Goal: Task Accomplishment & Management: Use online tool/utility

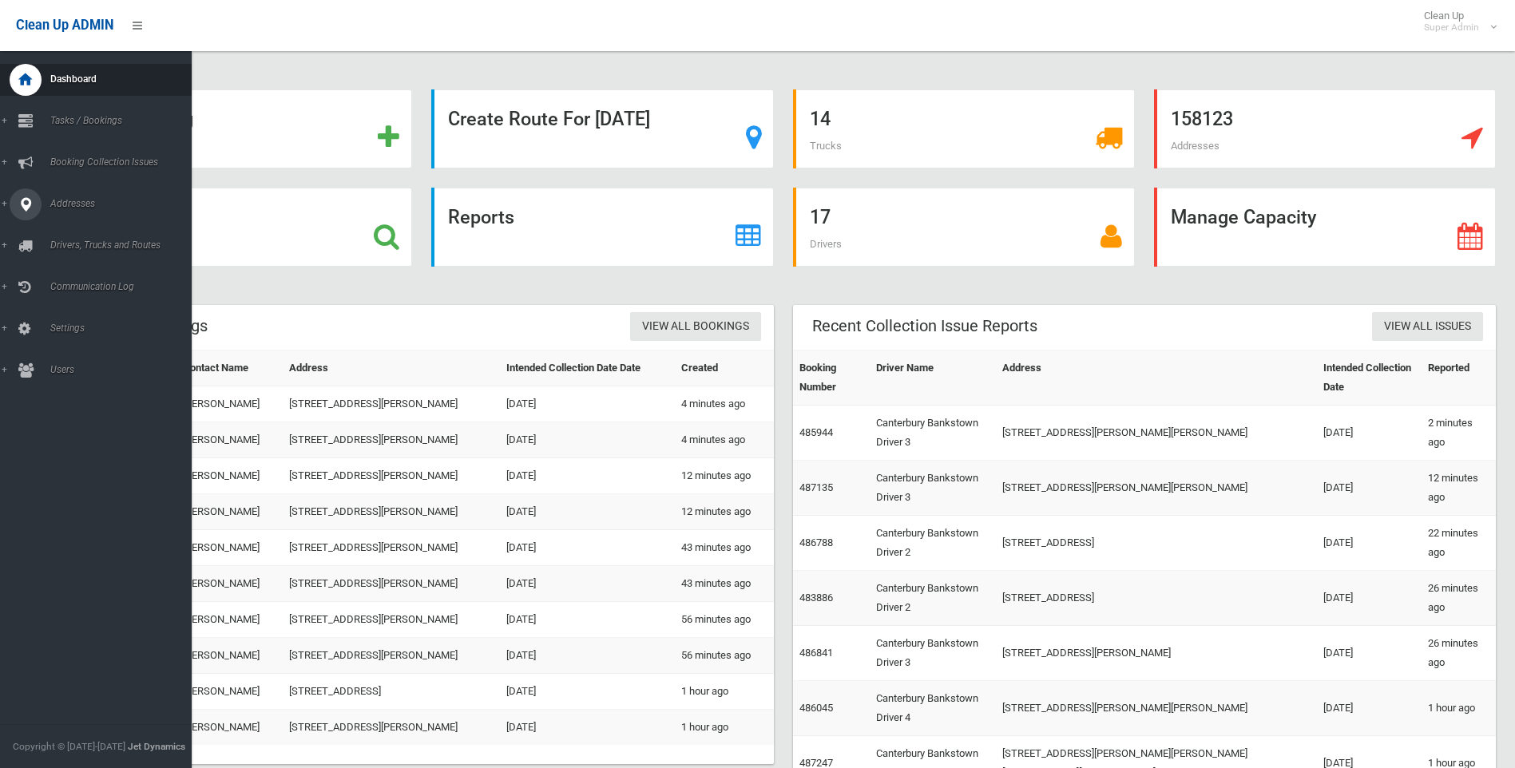
click at [59, 204] on span "Addresses" at bounding box center [125, 203] width 158 height 11
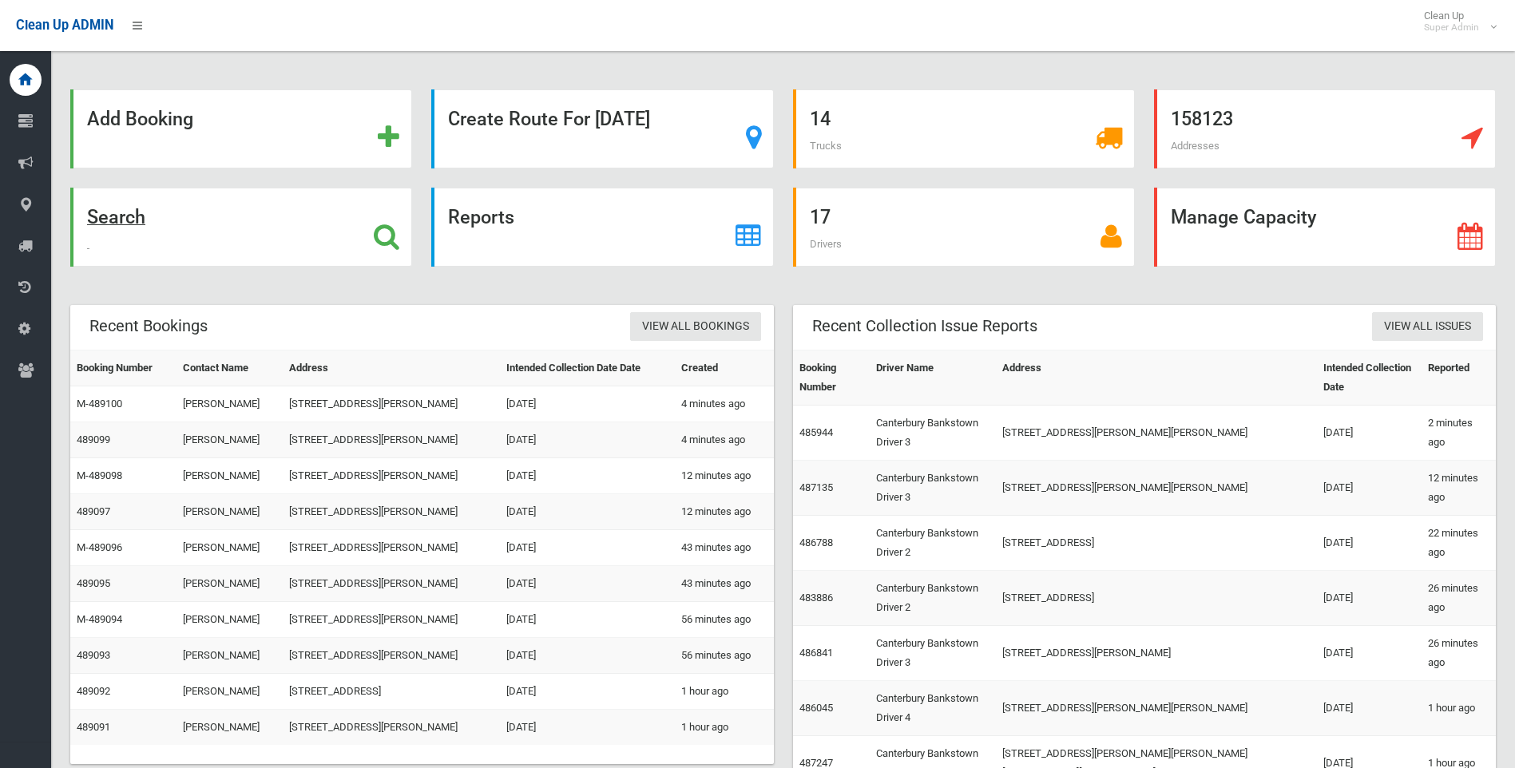
click at [384, 229] on icon at bounding box center [387, 236] width 26 height 27
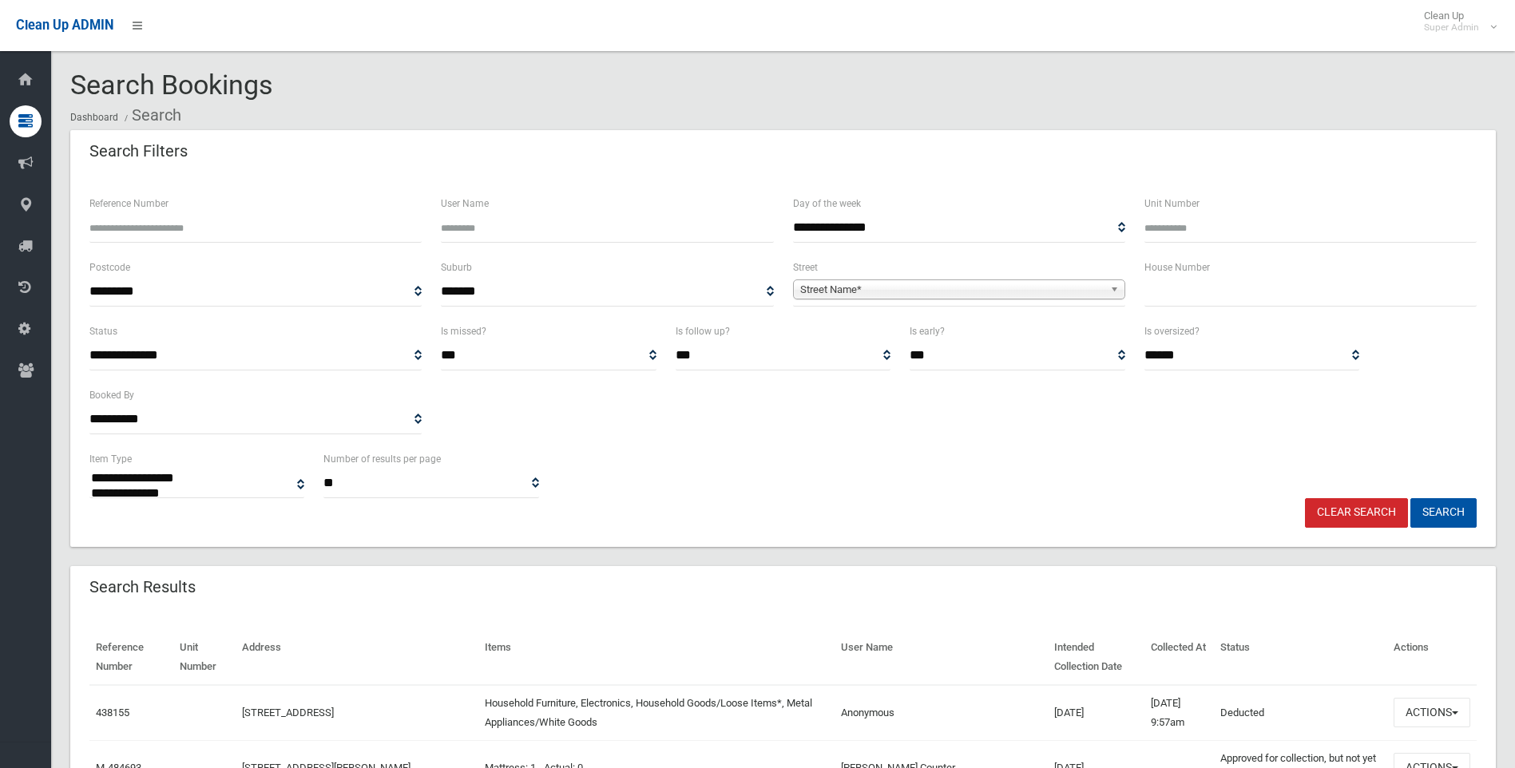
select select
click at [971, 284] on span "Street Name*" at bounding box center [951, 289] width 303 height 19
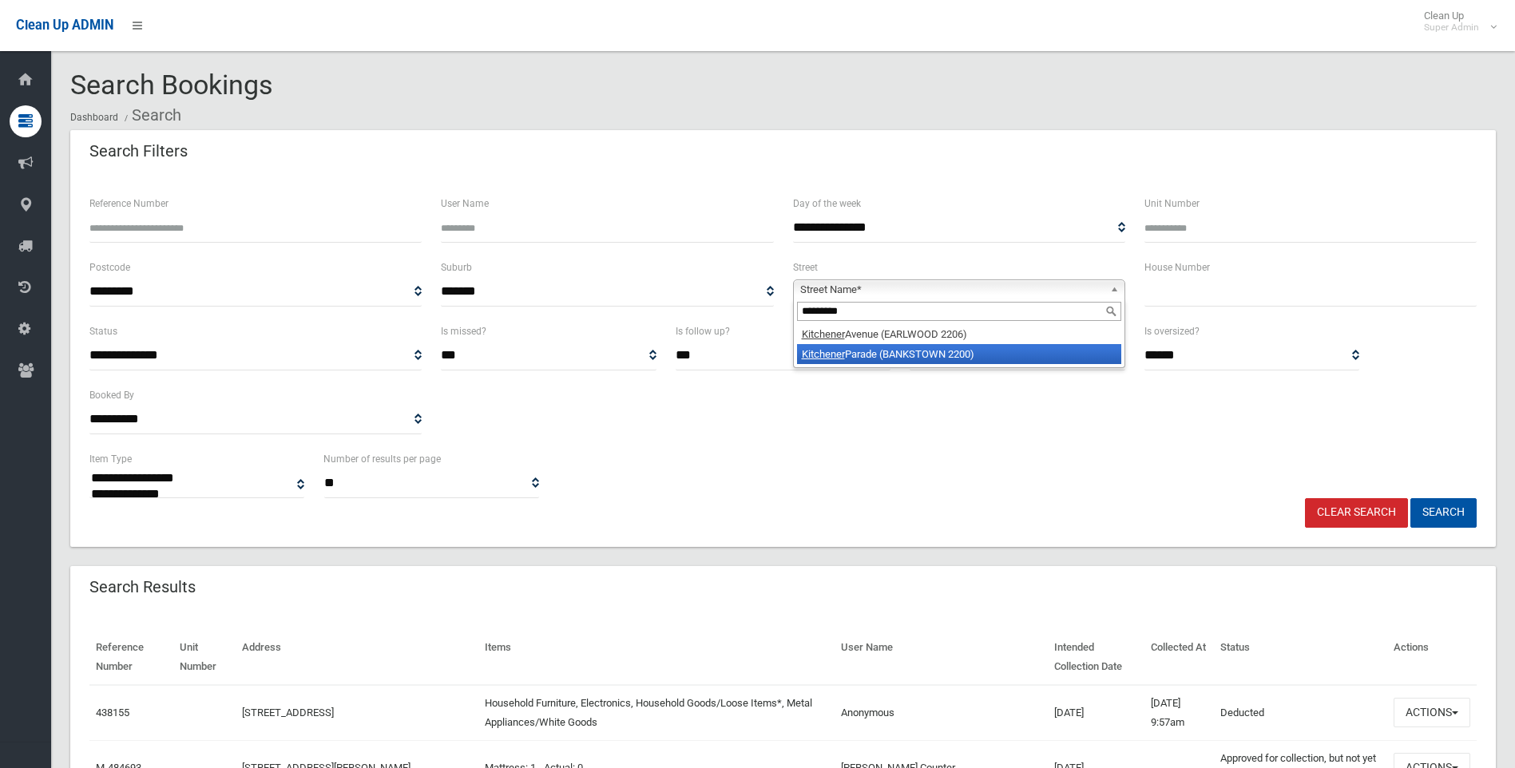
type input "*********"
click at [902, 355] on li "Kitchener Parade (BANKSTOWN 2200)" at bounding box center [959, 354] width 324 height 20
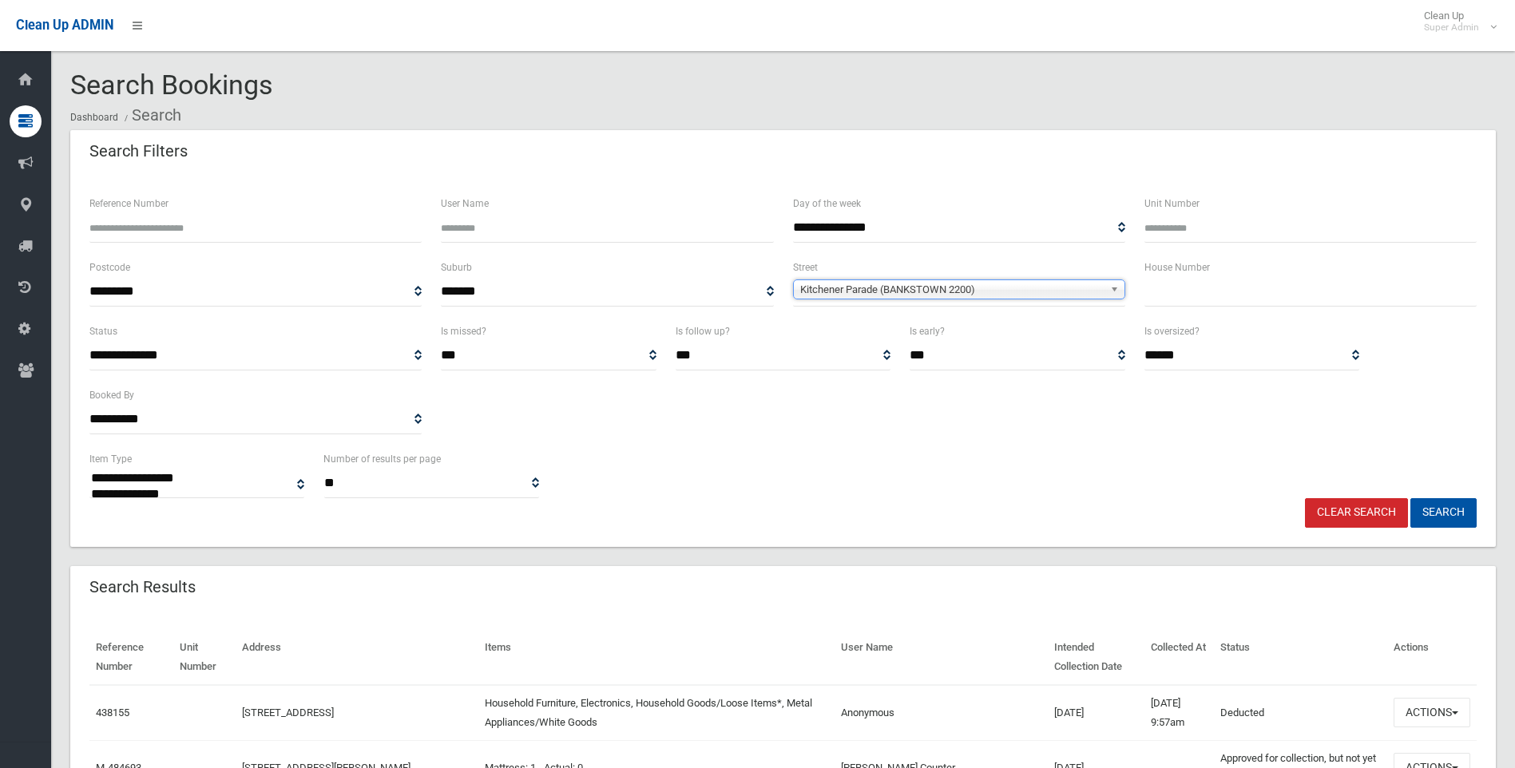
click at [1306, 299] on input "text" at bounding box center [1310, 292] width 332 height 30
type input "**"
click at [1451, 514] on button "Search" at bounding box center [1443, 513] width 66 height 30
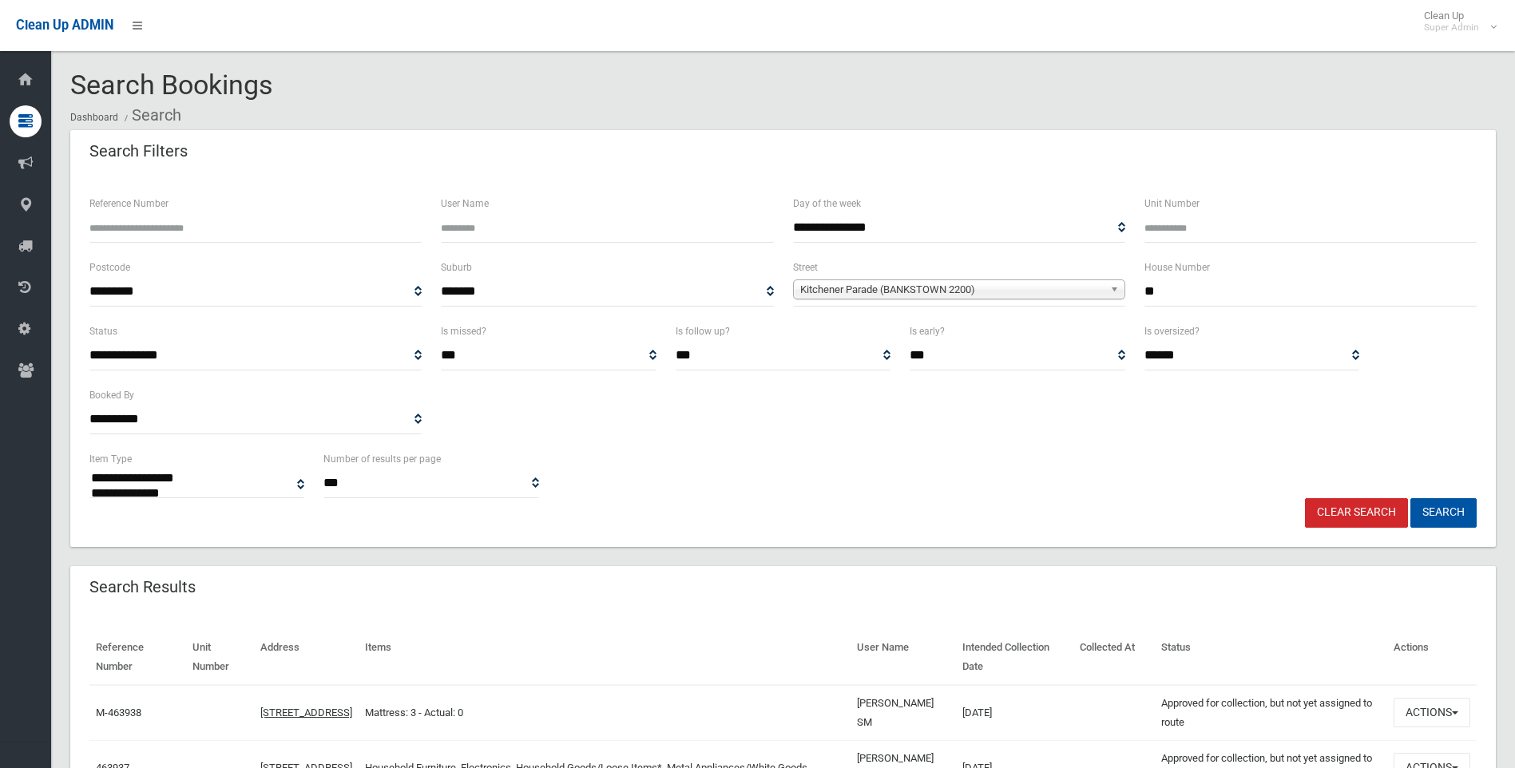
select select
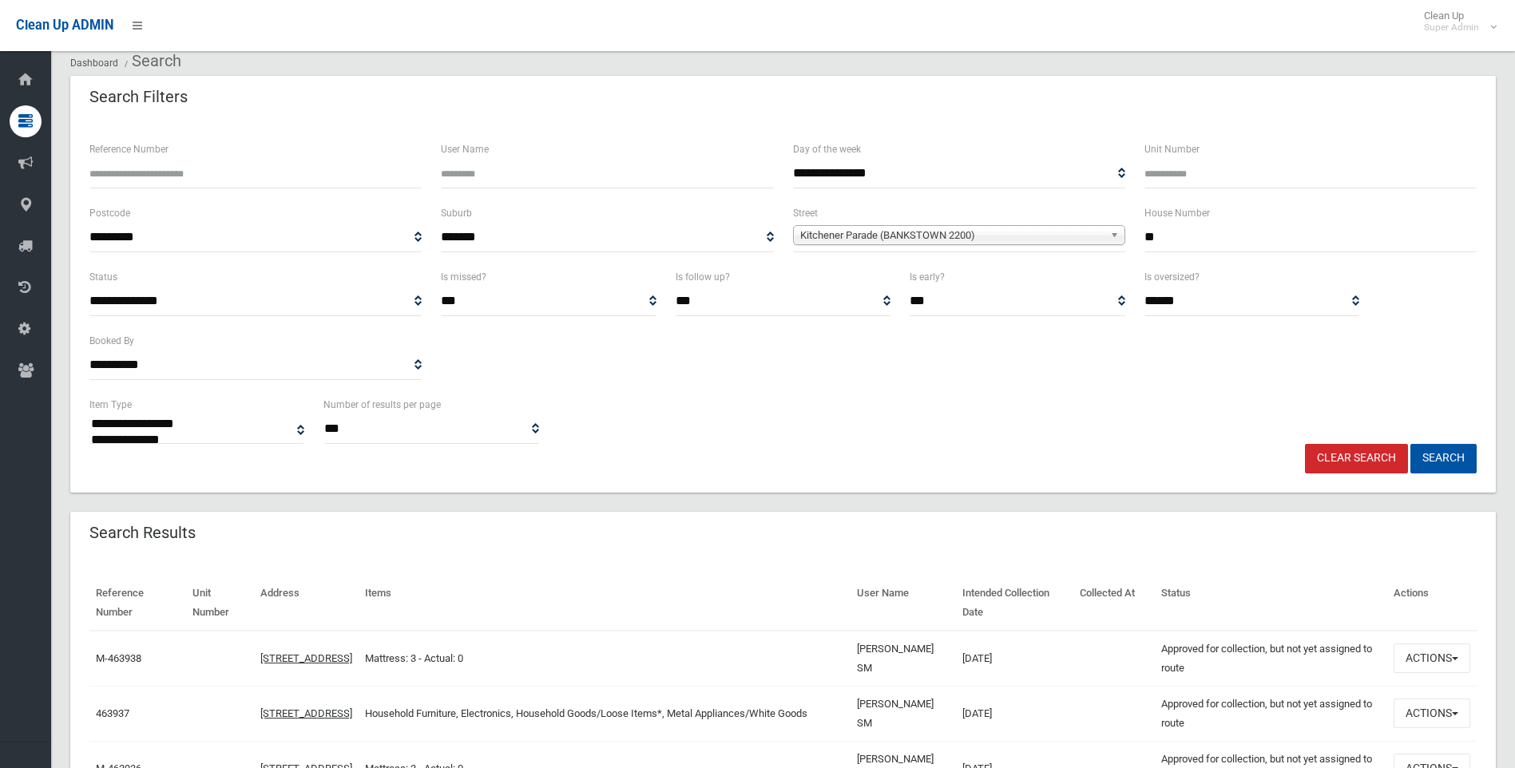
scroll to position [240, 0]
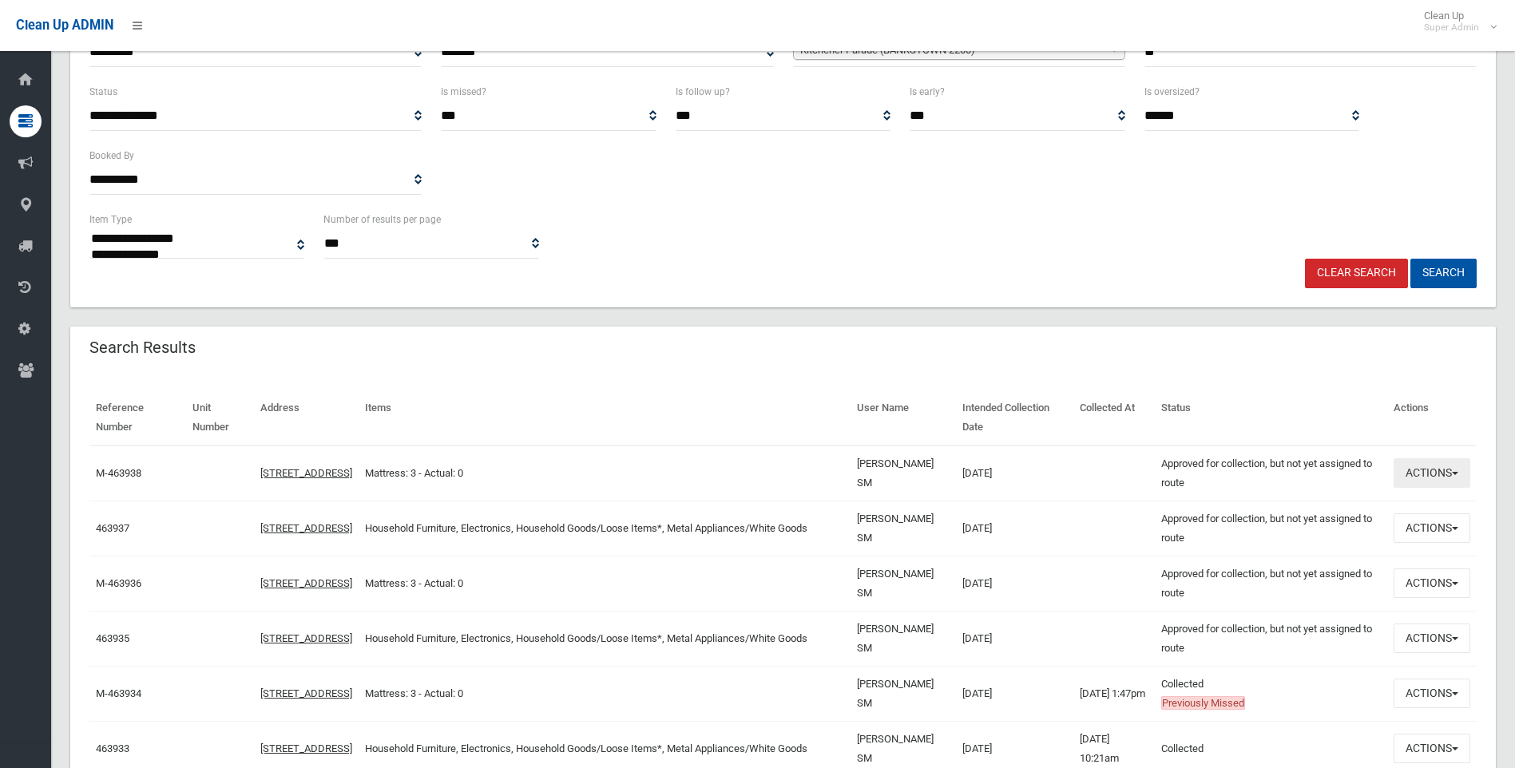
click at [1424, 473] on button "Actions" at bounding box center [1432, 473] width 77 height 30
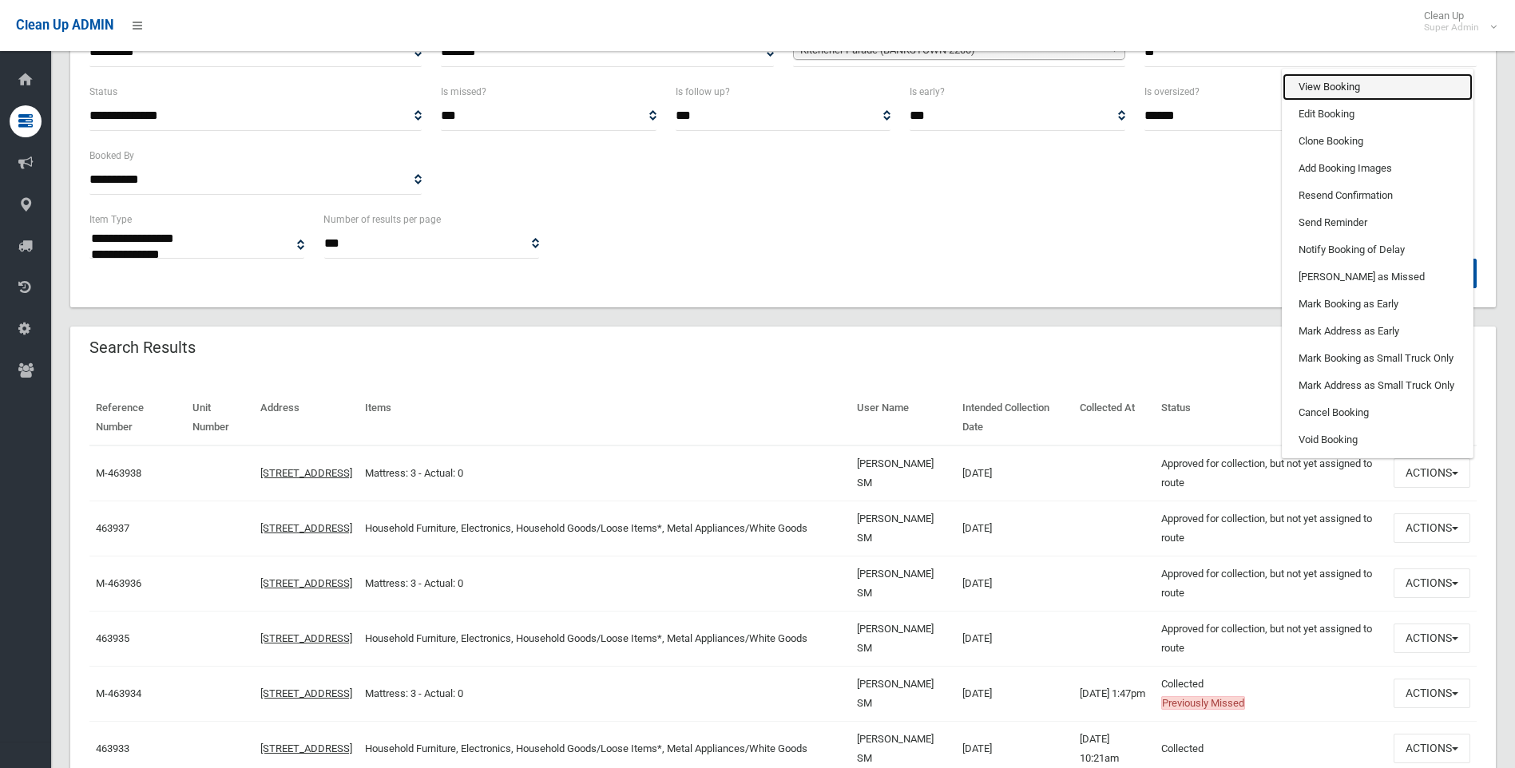
click at [1330, 92] on link "View Booking" at bounding box center [1378, 86] width 190 height 27
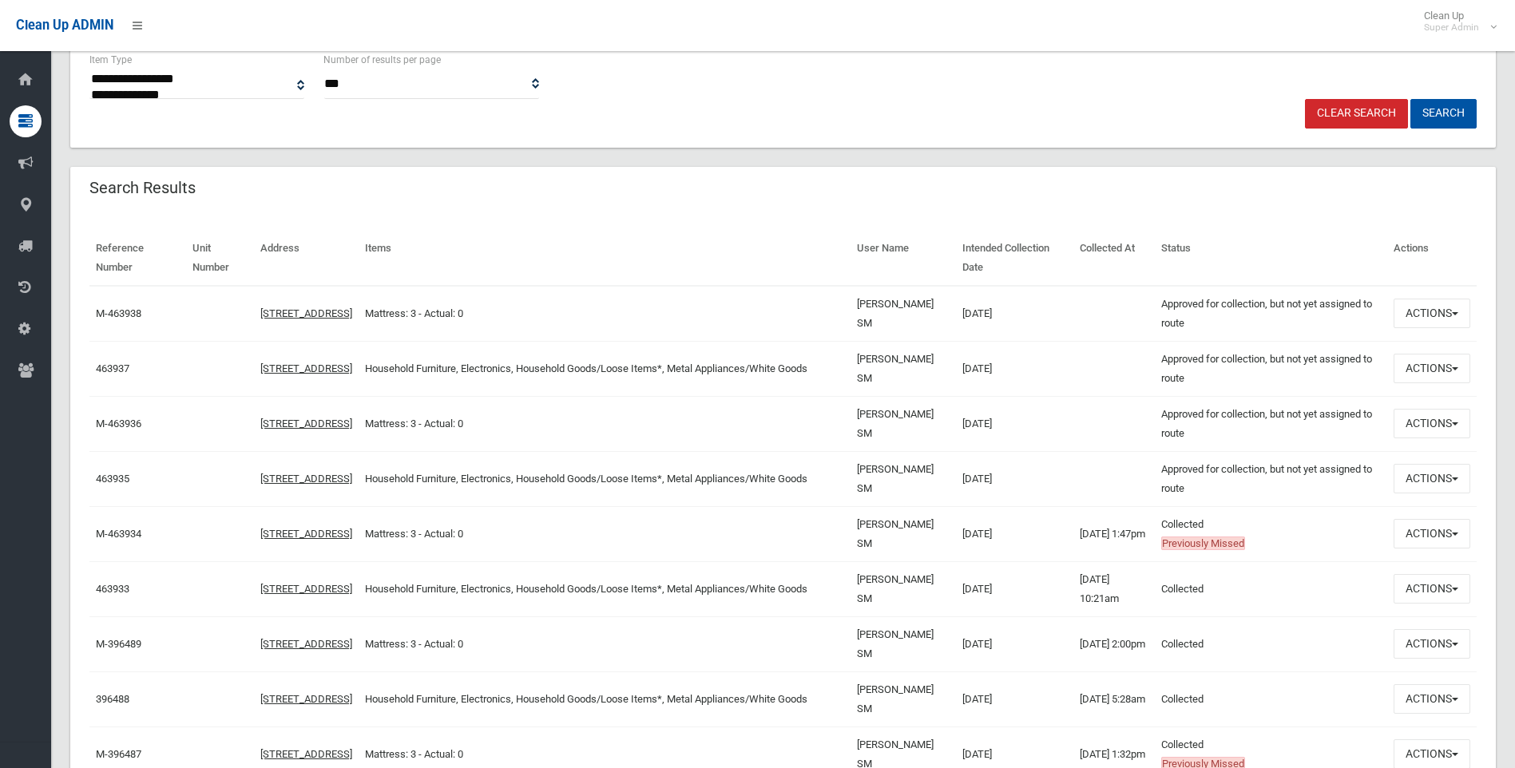
scroll to position [559, 0]
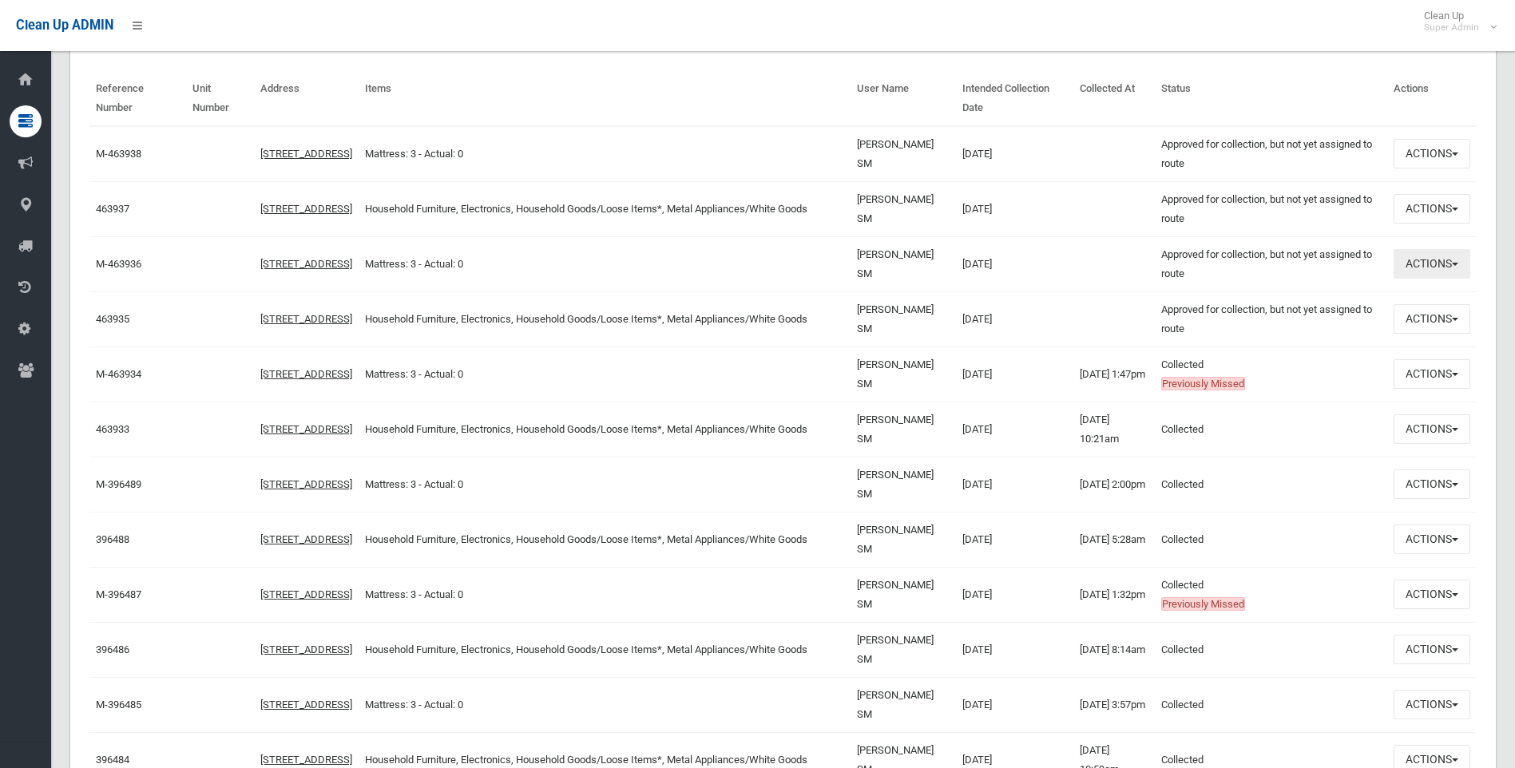
click at [1442, 257] on button "Actions" at bounding box center [1432, 264] width 77 height 30
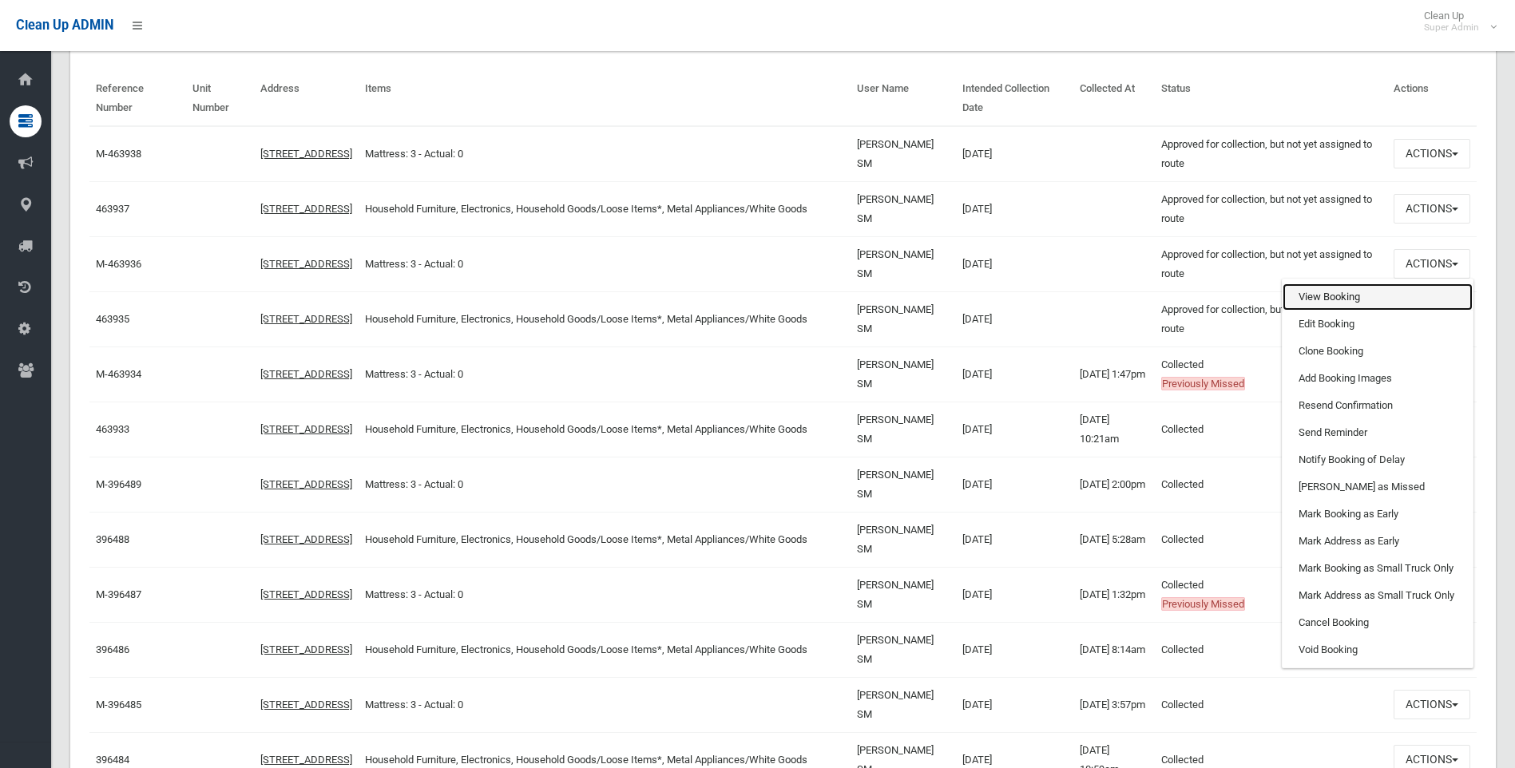
click at [1322, 301] on link "View Booking" at bounding box center [1378, 297] width 190 height 27
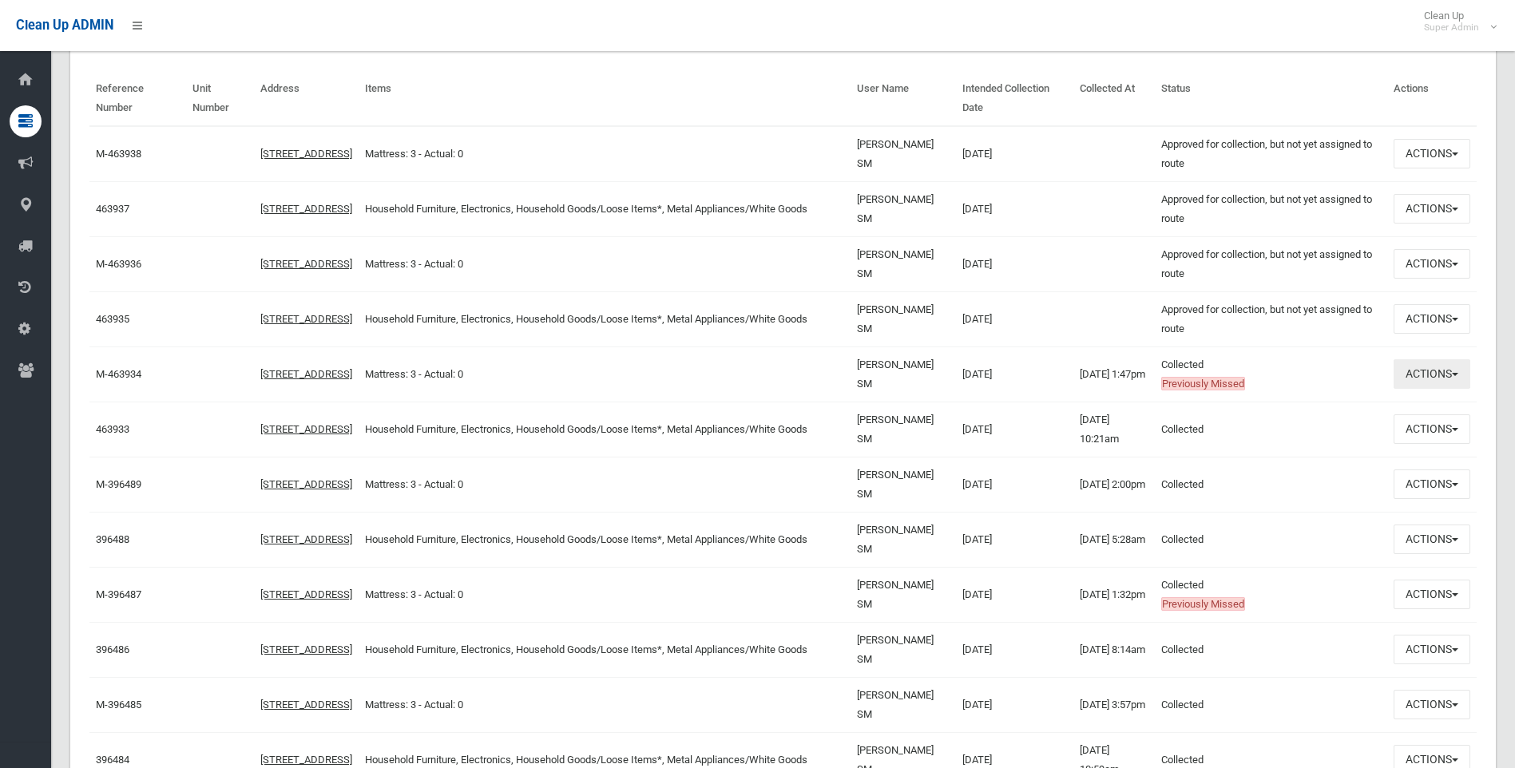
click at [1442, 376] on button "Actions" at bounding box center [1432, 374] width 77 height 30
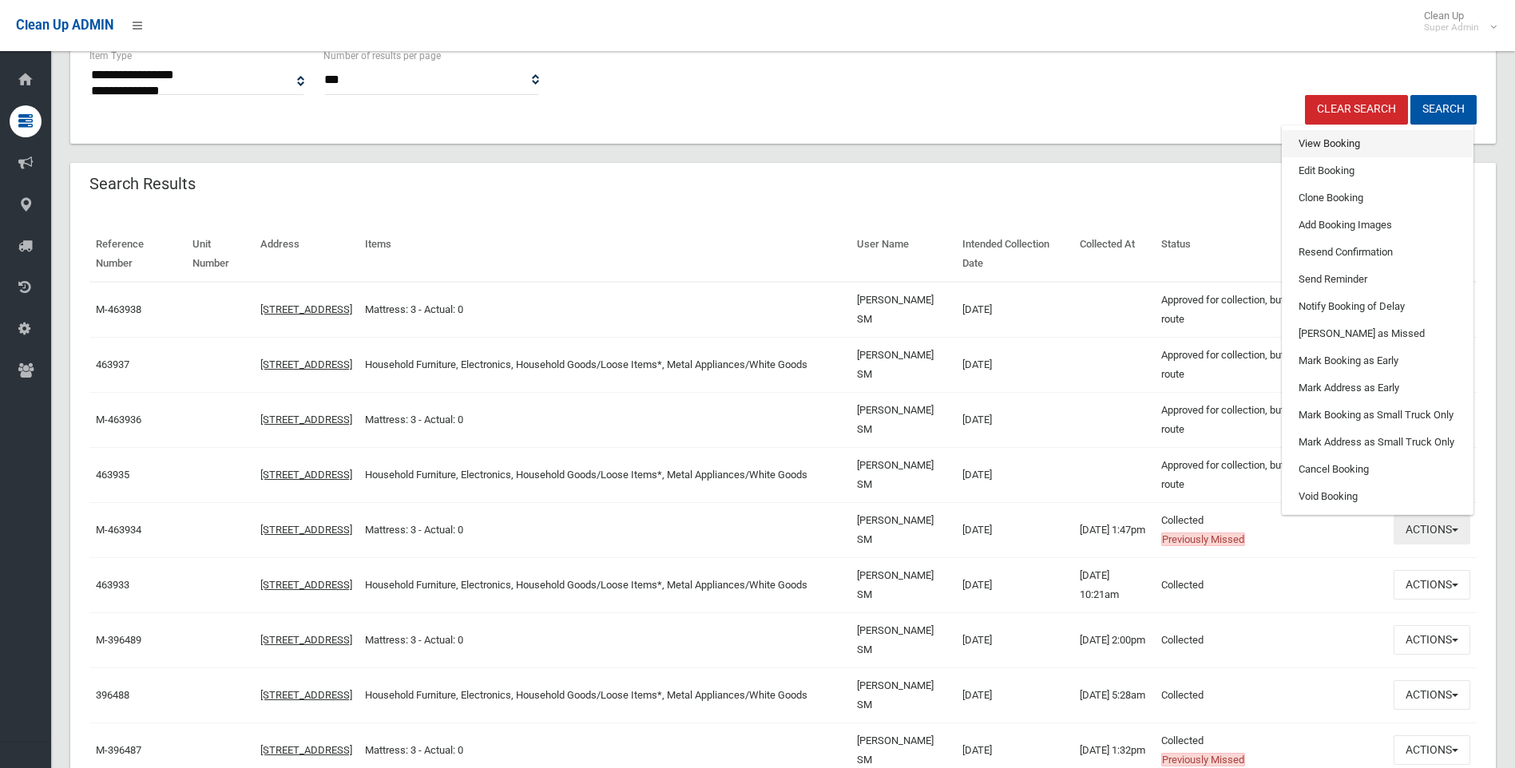
scroll to position [399, 0]
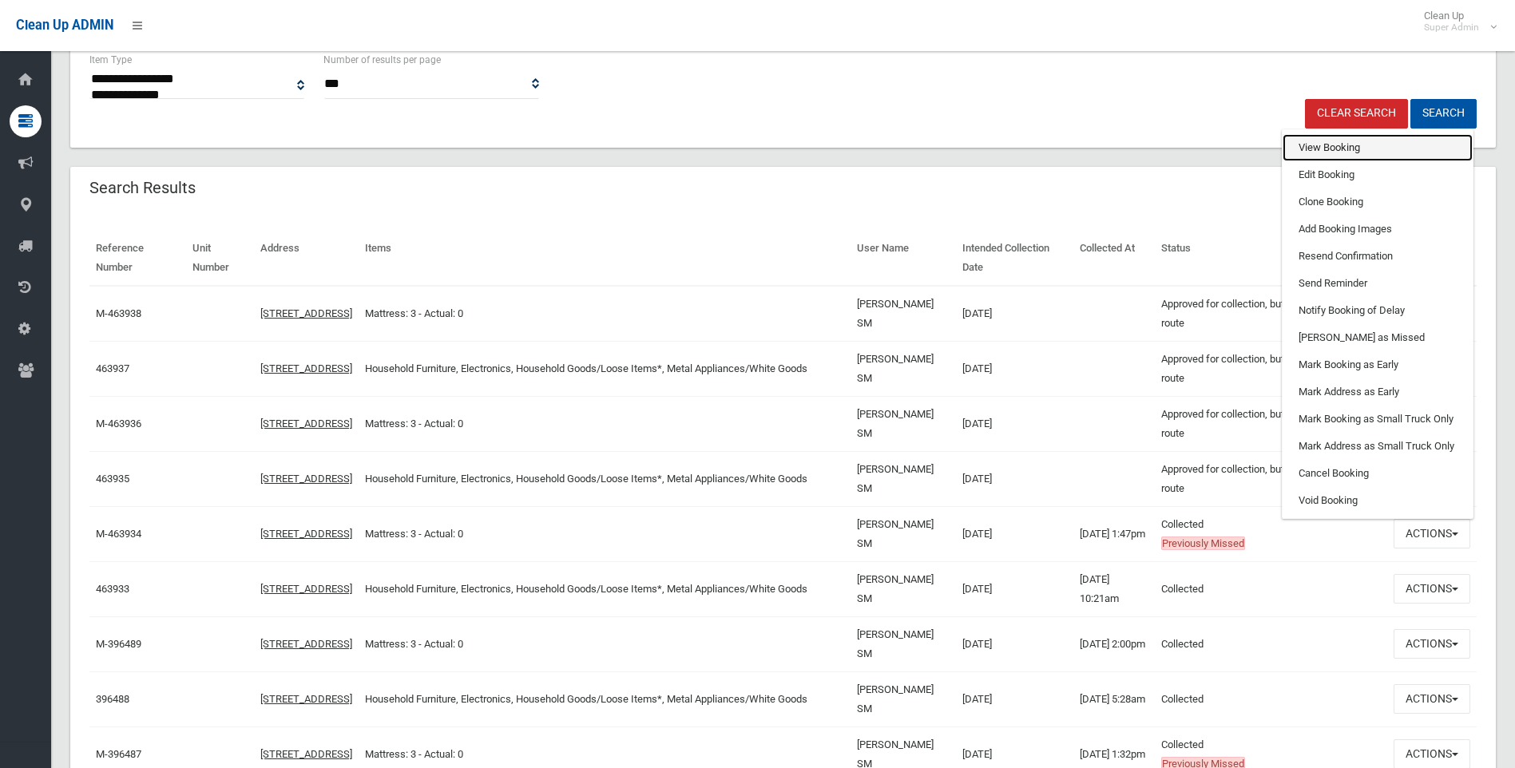
click at [1338, 146] on link "View Booking" at bounding box center [1378, 147] width 190 height 27
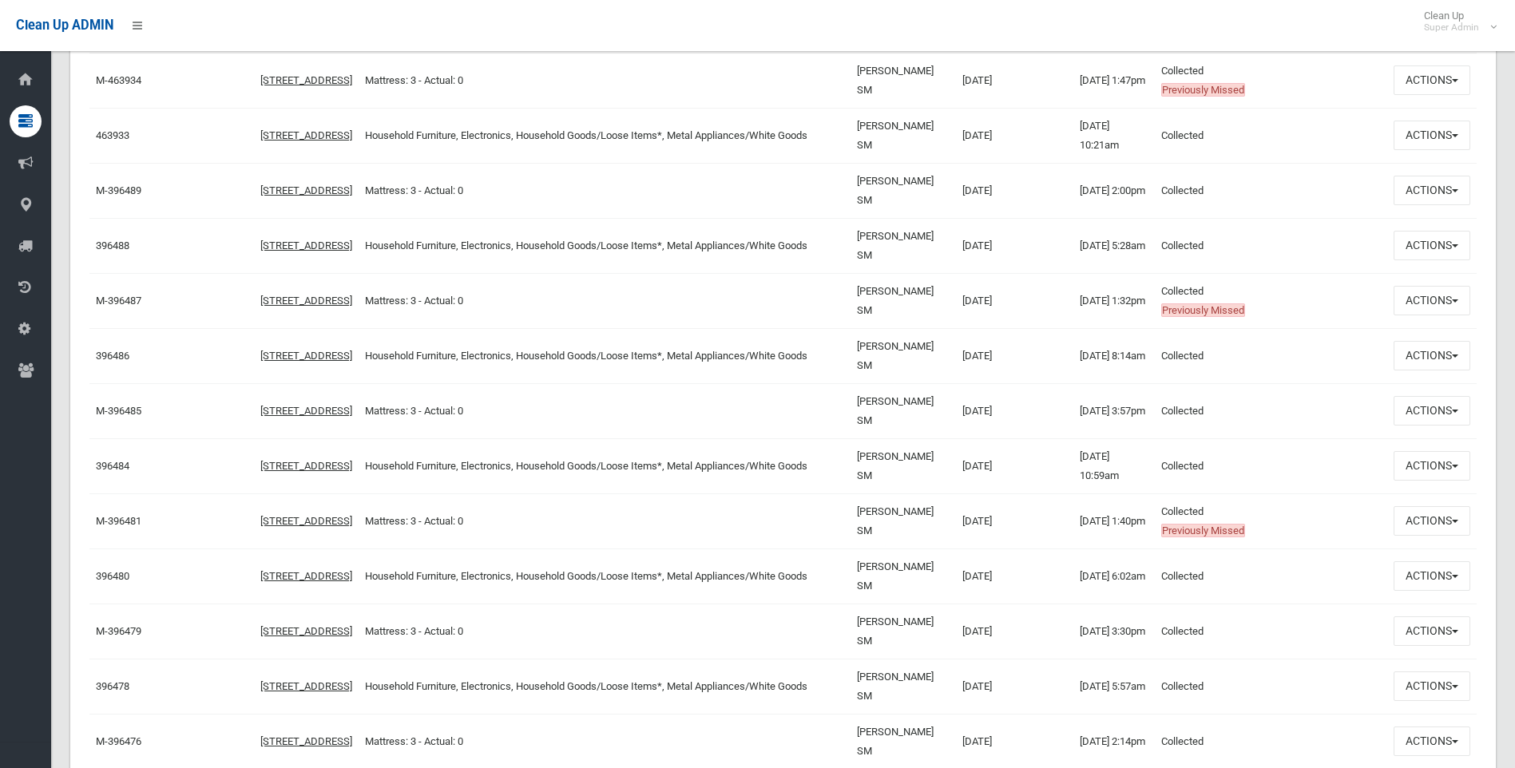
scroll to position [878, 0]
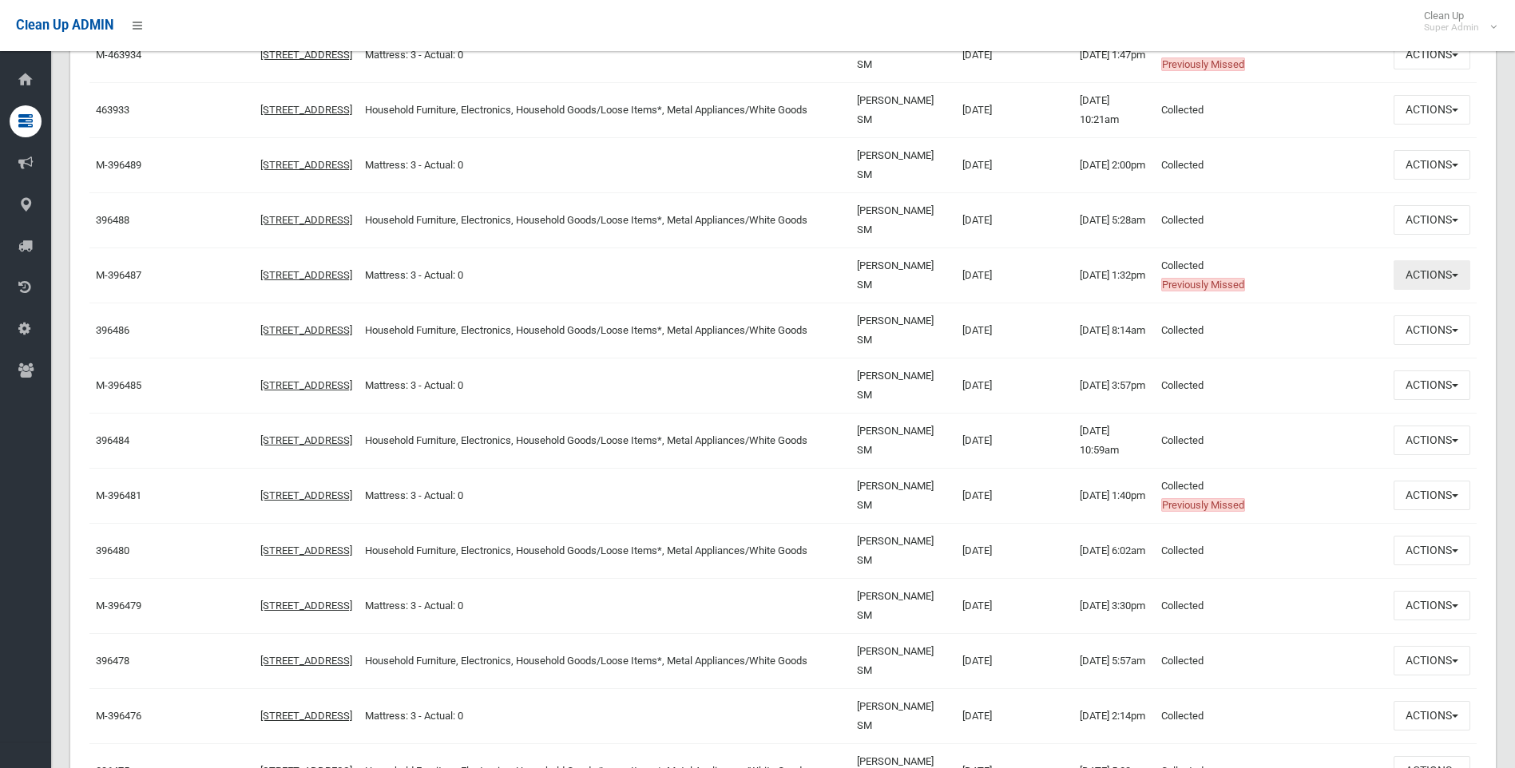
click at [1461, 272] on button "Actions" at bounding box center [1432, 275] width 77 height 30
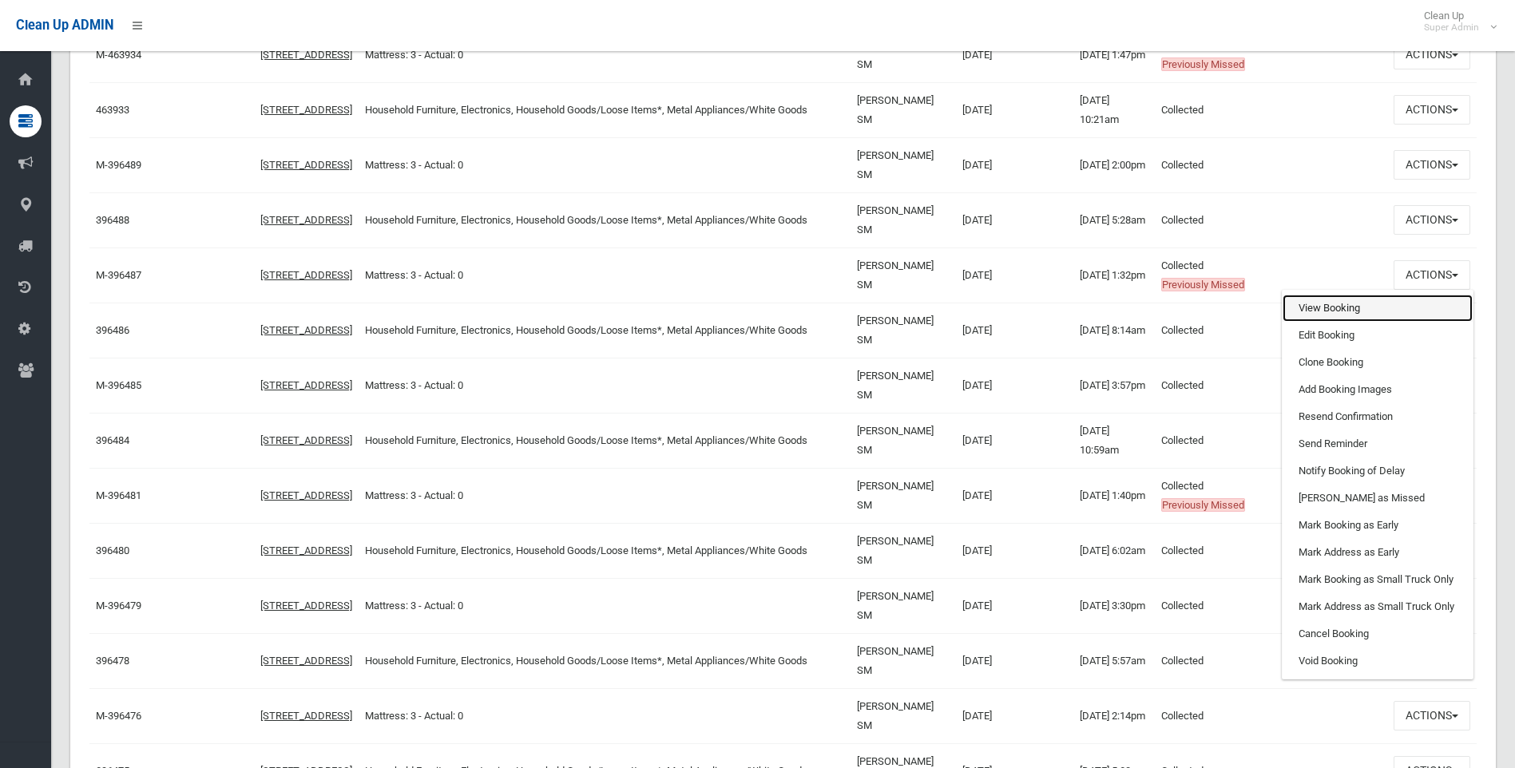
click at [1333, 309] on link "View Booking" at bounding box center [1378, 308] width 190 height 27
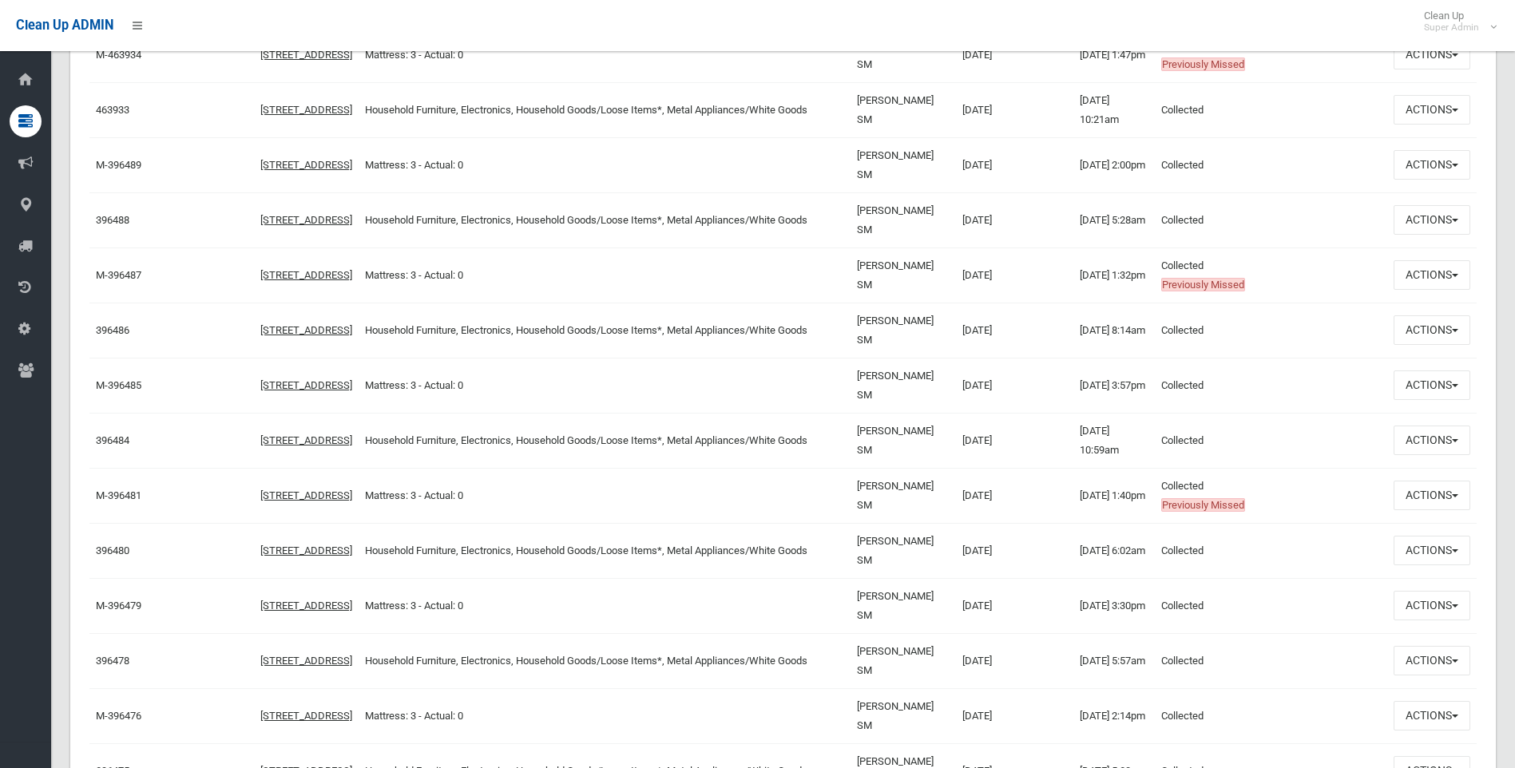
scroll to position [1198, 0]
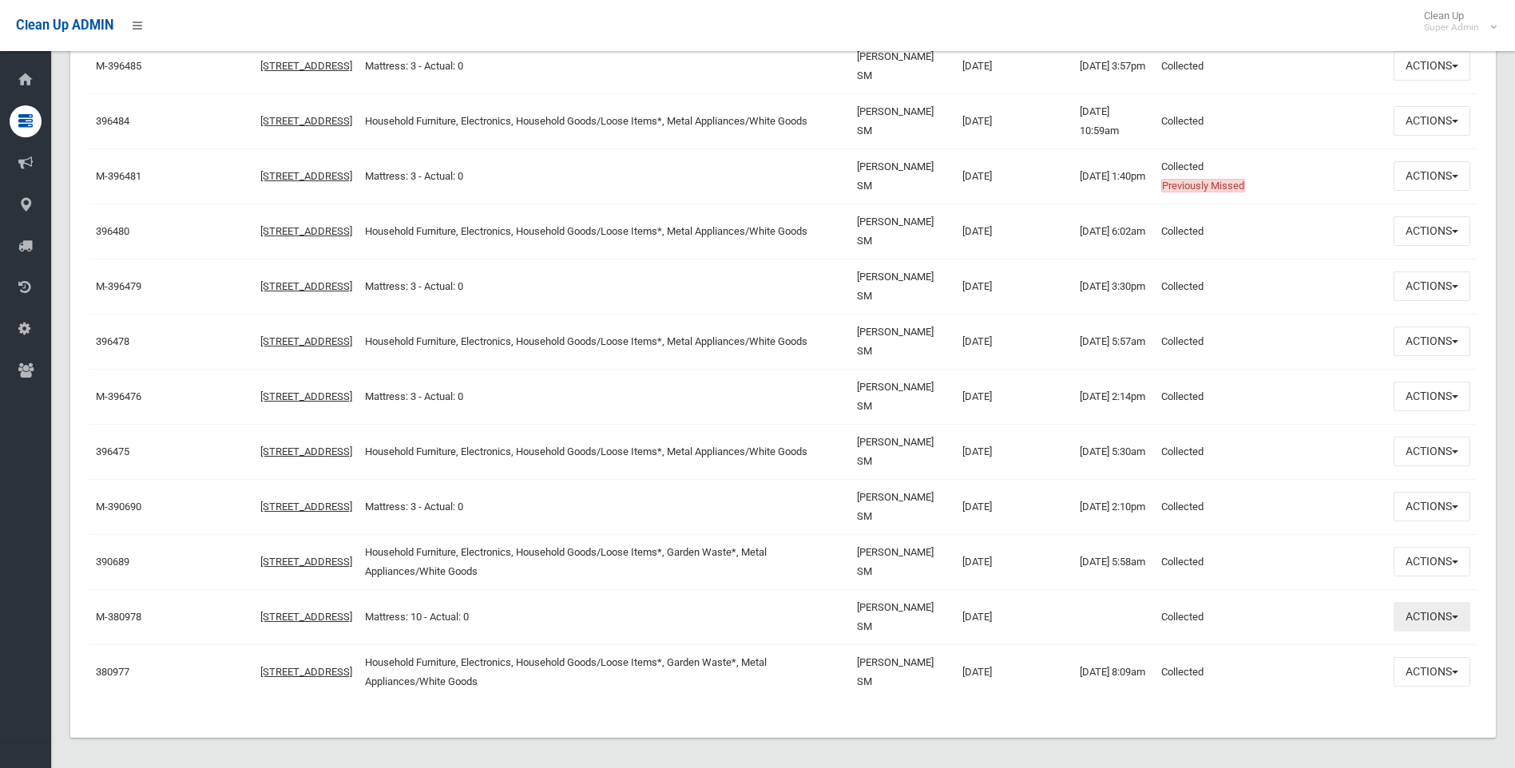
click at [1445, 615] on button "Actions" at bounding box center [1432, 617] width 77 height 30
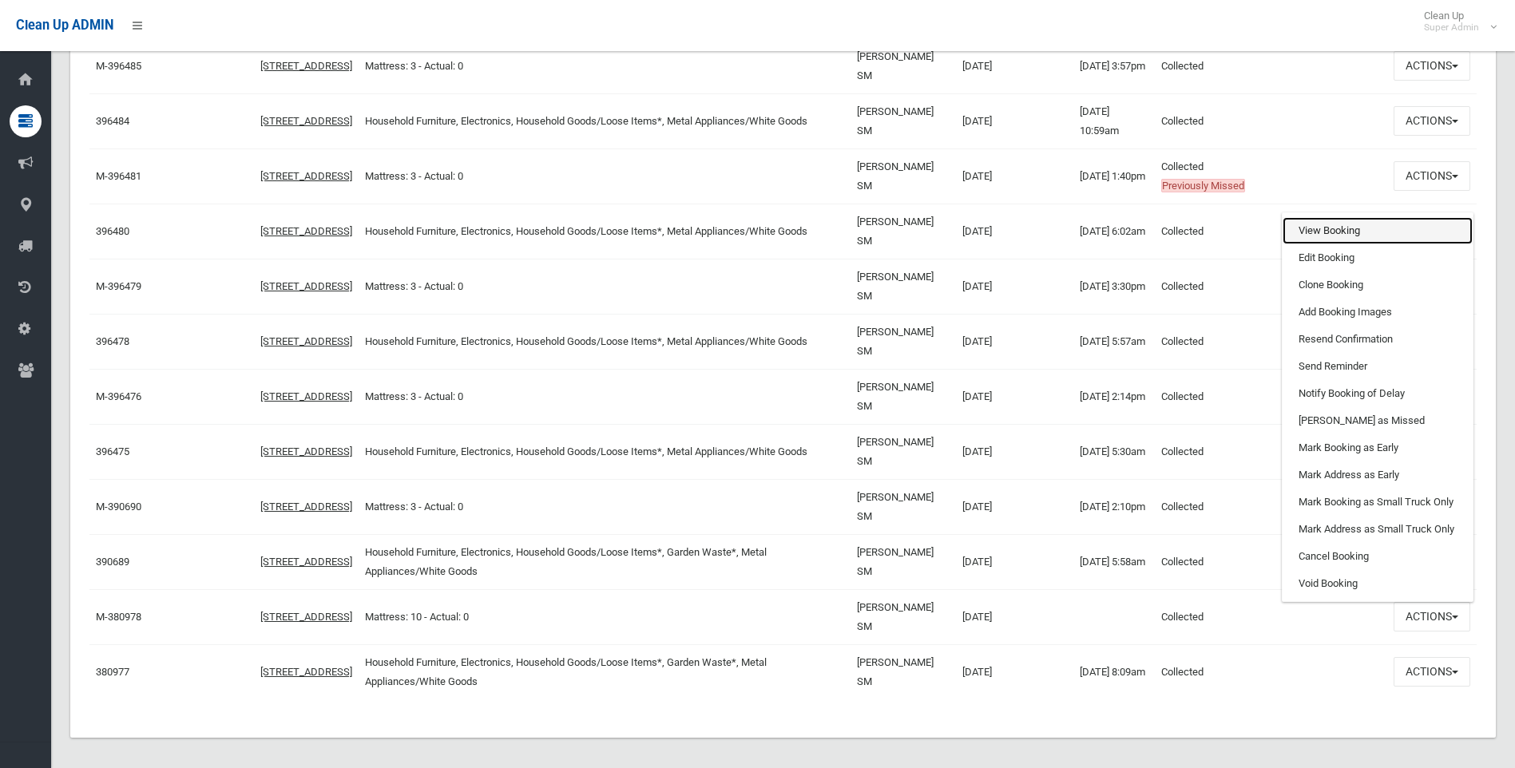
click at [1329, 230] on link "View Booking" at bounding box center [1378, 230] width 190 height 27
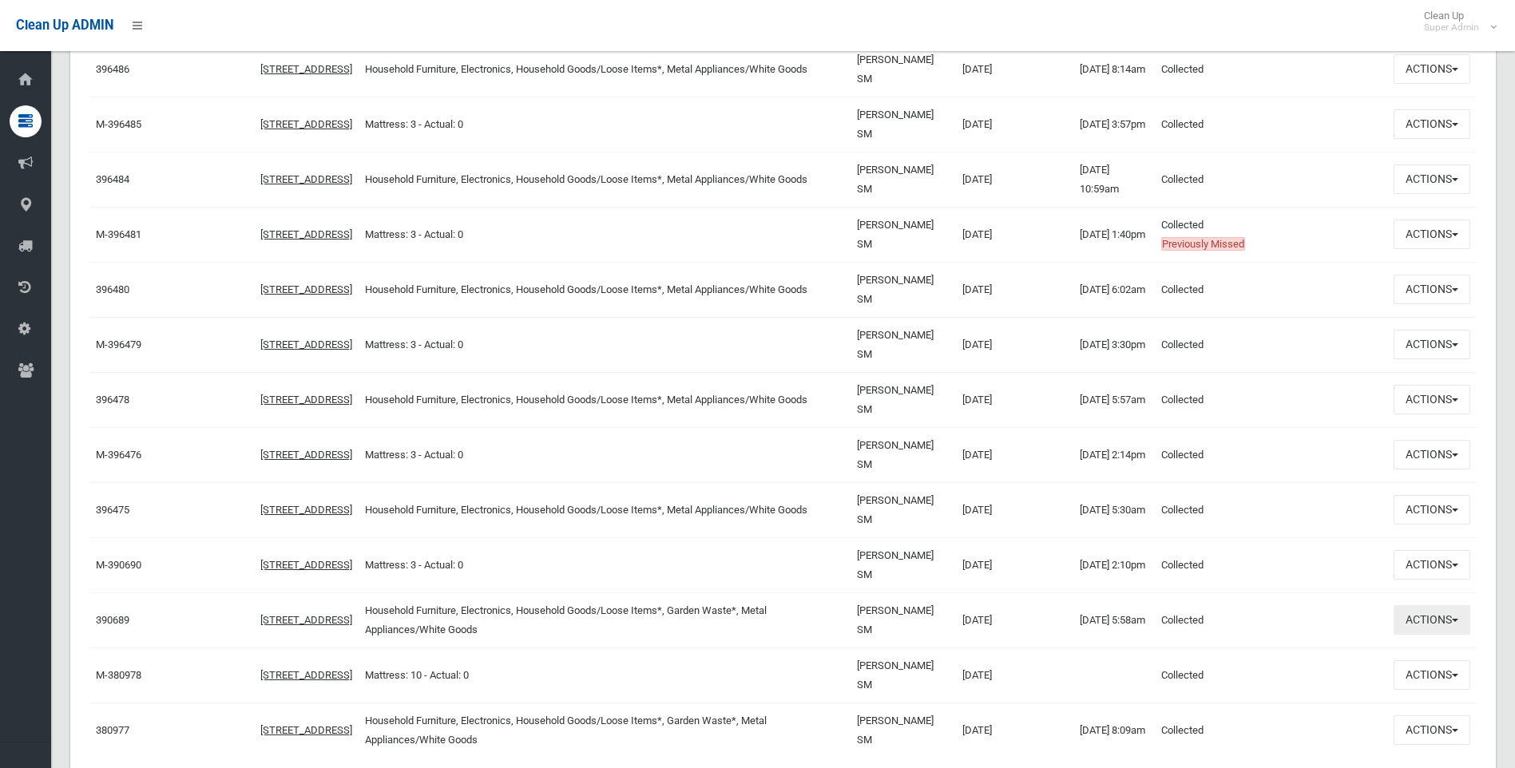
scroll to position [1206, 0]
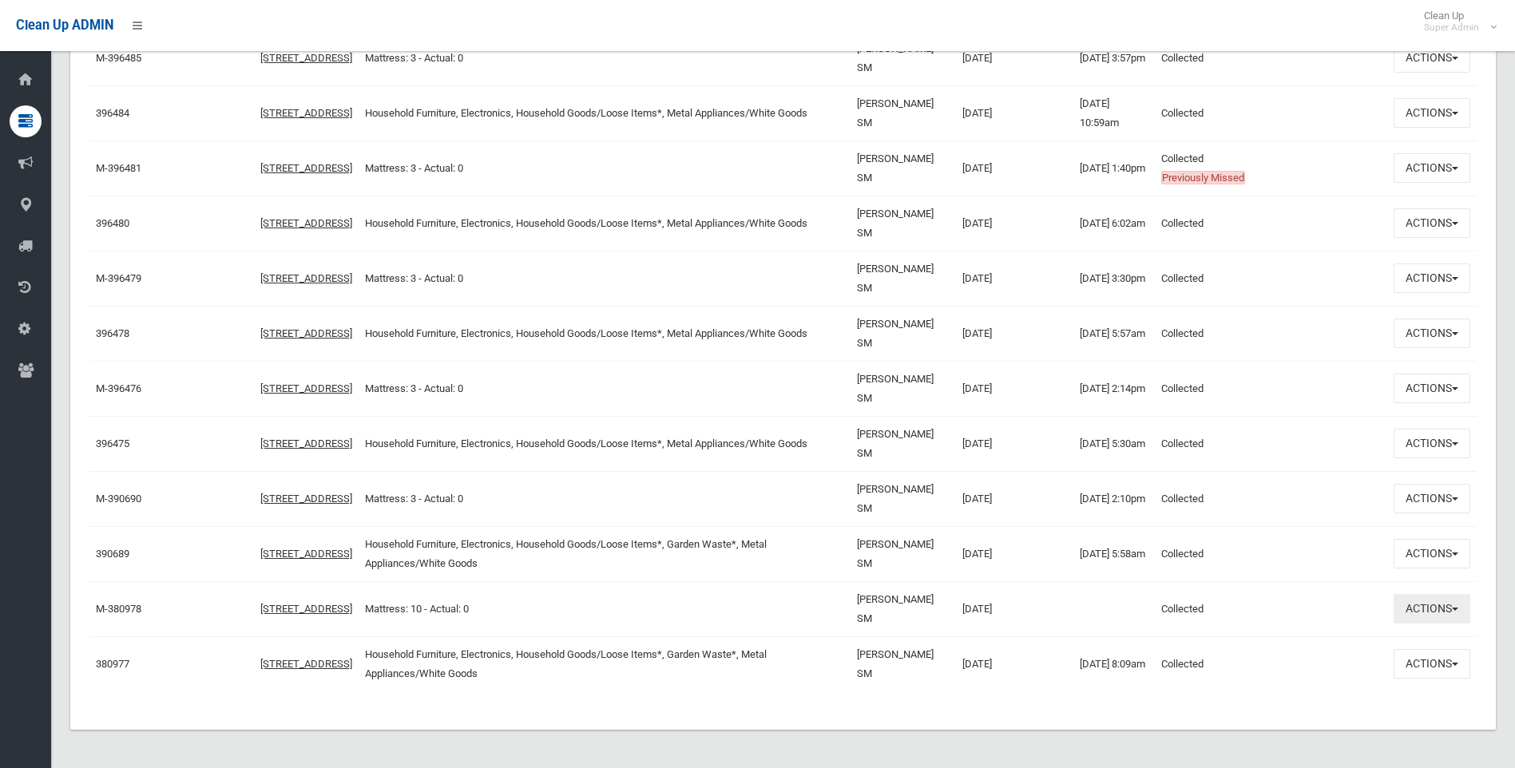
click at [1423, 606] on button "Actions" at bounding box center [1432, 609] width 77 height 30
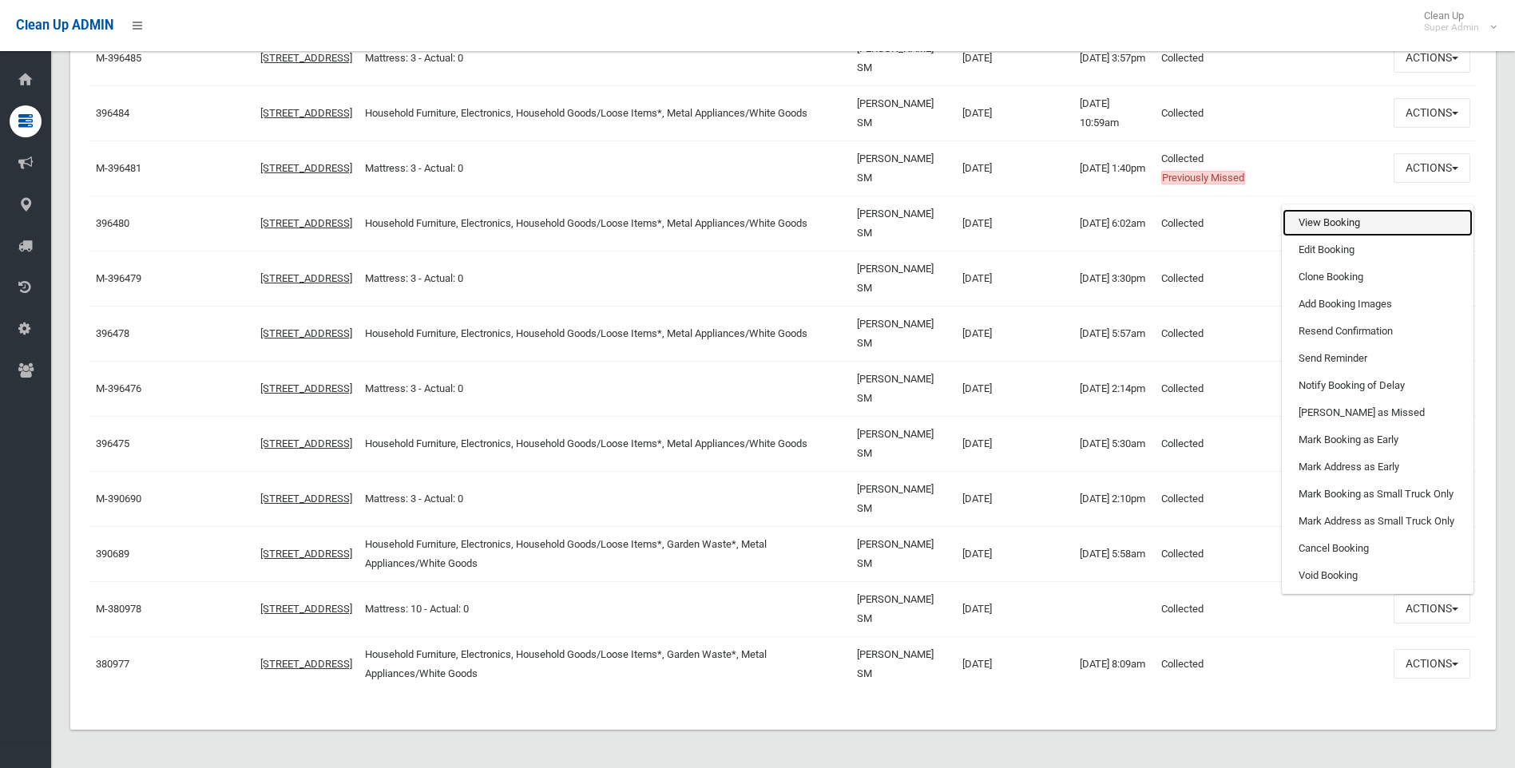
click at [1312, 219] on link "View Booking" at bounding box center [1378, 222] width 190 height 27
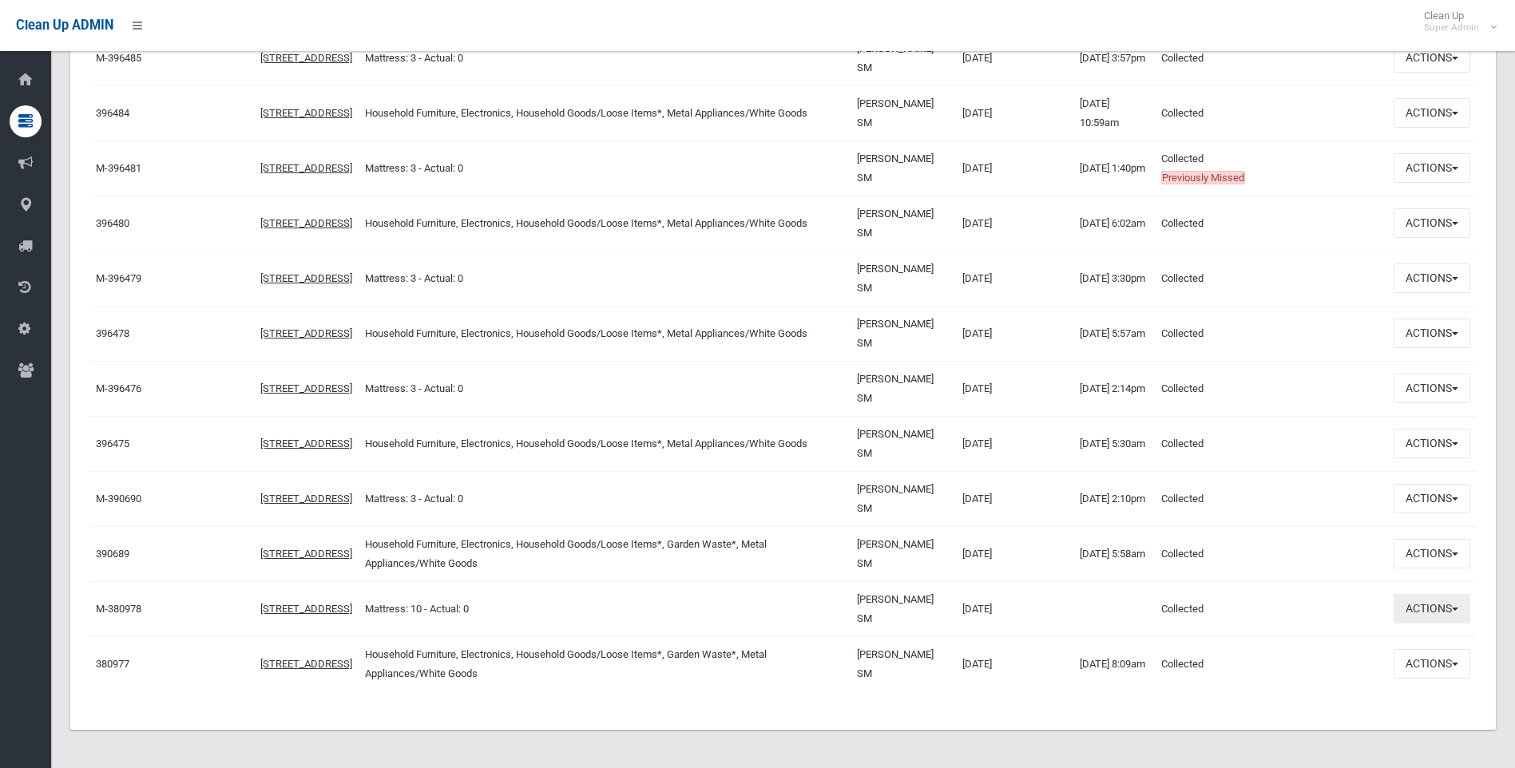
click at [1430, 615] on button "Actions" at bounding box center [1432, 609] width 77 height 30
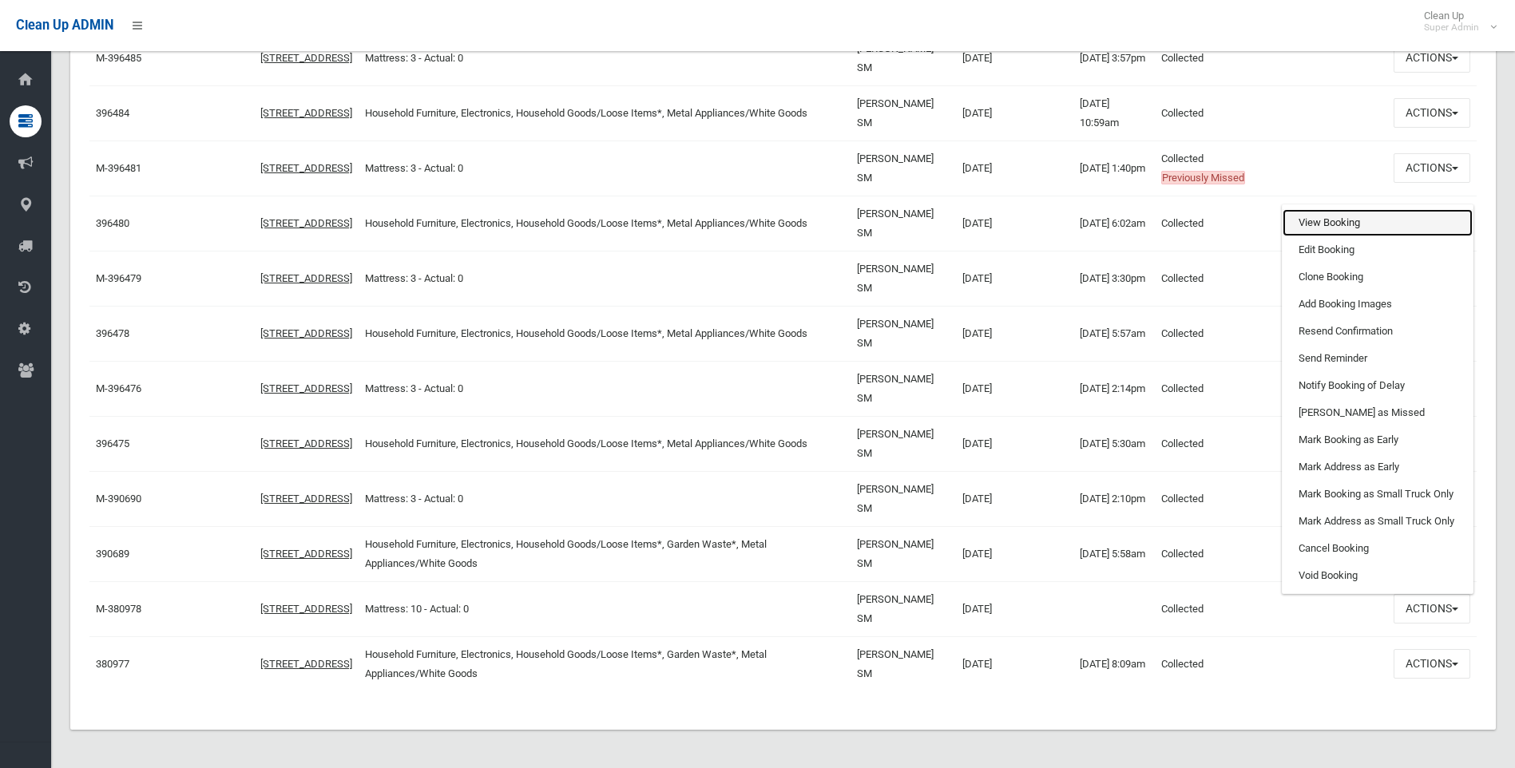
click at [1314, 221] on link "View Booking" at bounding box center [1378, 222] width 190 height 27
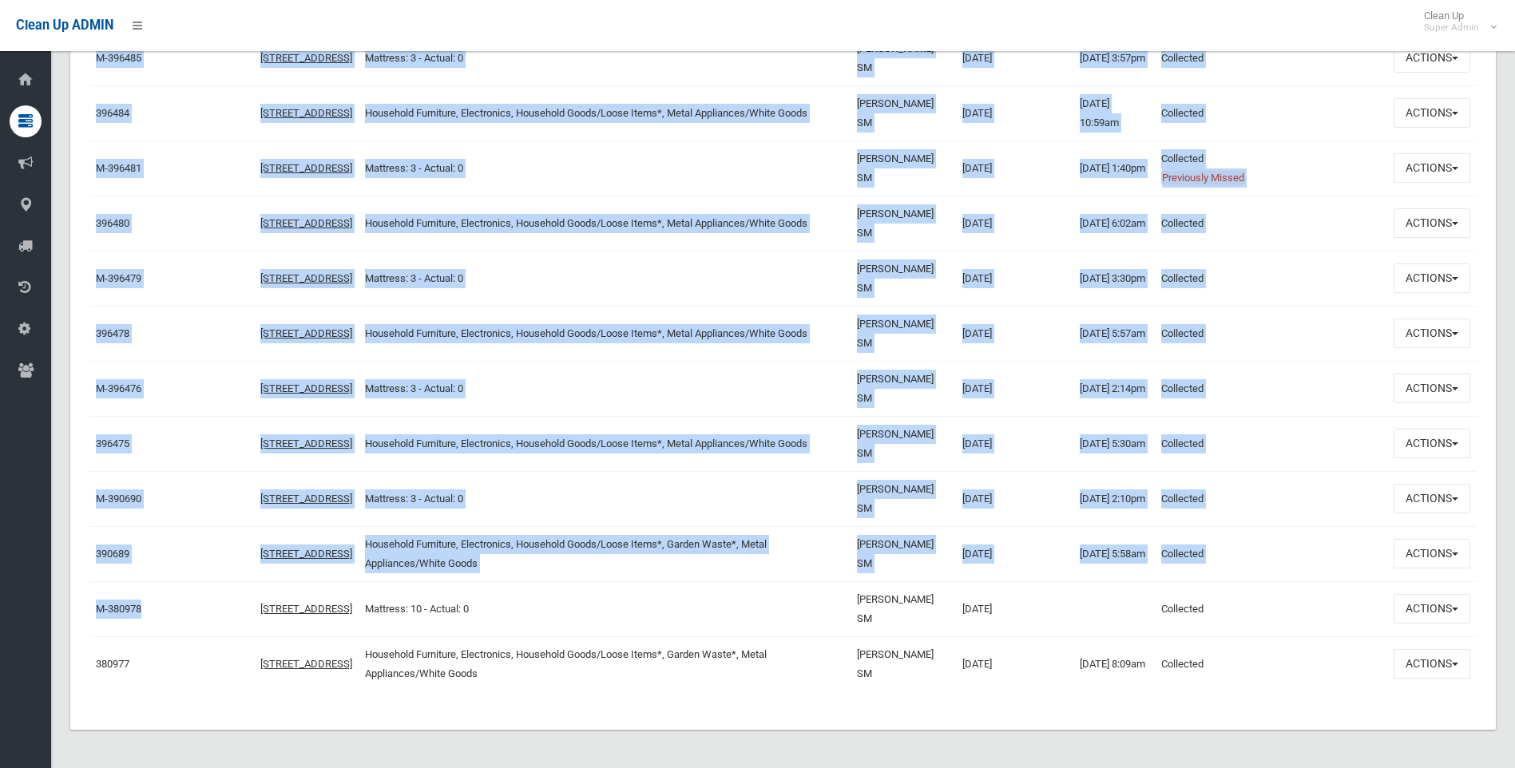
drag, startPoint x: 194, startPoint y: 605, endPoint x: 73, endPoint y: 601, distance: 121.5
click at [73, 601] on div "Reference Number Unit Number Address Items User Name Intended Collection Date C…" at bounding box center [783, 67] width 1426 height 1325
drag, startPoint x: 73, startPoint y: 601, endPoint x: 219, endPoint y: 614, distance: 146.8
click at [219, 614] on td at bounding box center [220, 608] width 69 height 55
drag, startPoint x: 201, startPoint y: 615, endPoint x: 87, endPoint y: 608, distance: 114.4
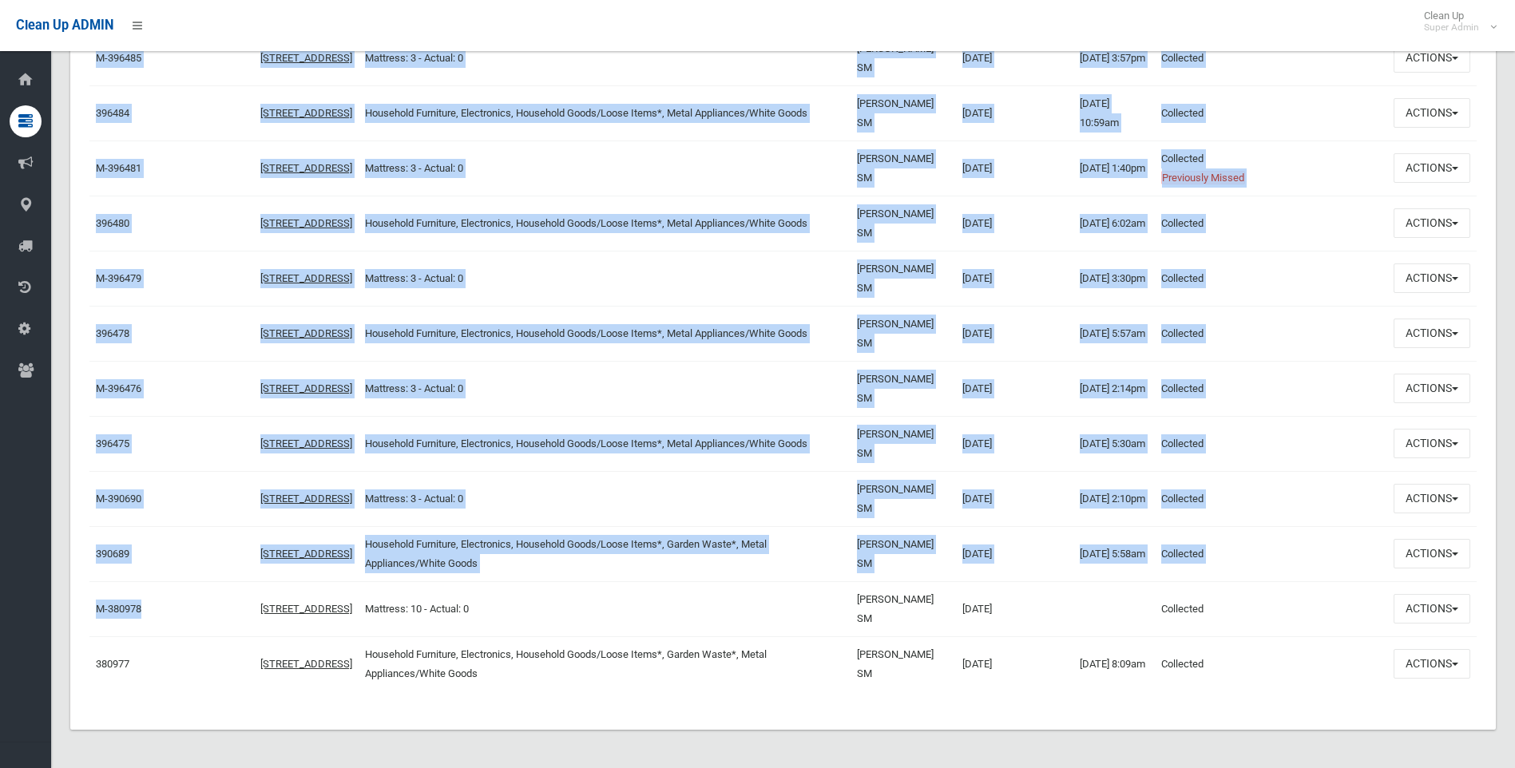
click at [87, 608] on div "Reference Number Unit Number Address Items User Name Intended Collection Date C…" at bounding box center [783, 67] width 1426 height 1325
drag, startPoint x: 87, startPoint y: 608, endPoint x: 202, endPoint y: 625, distance: 116.3
click at [202, 625] on td at bounding box center [220, 608] width 69 height 55
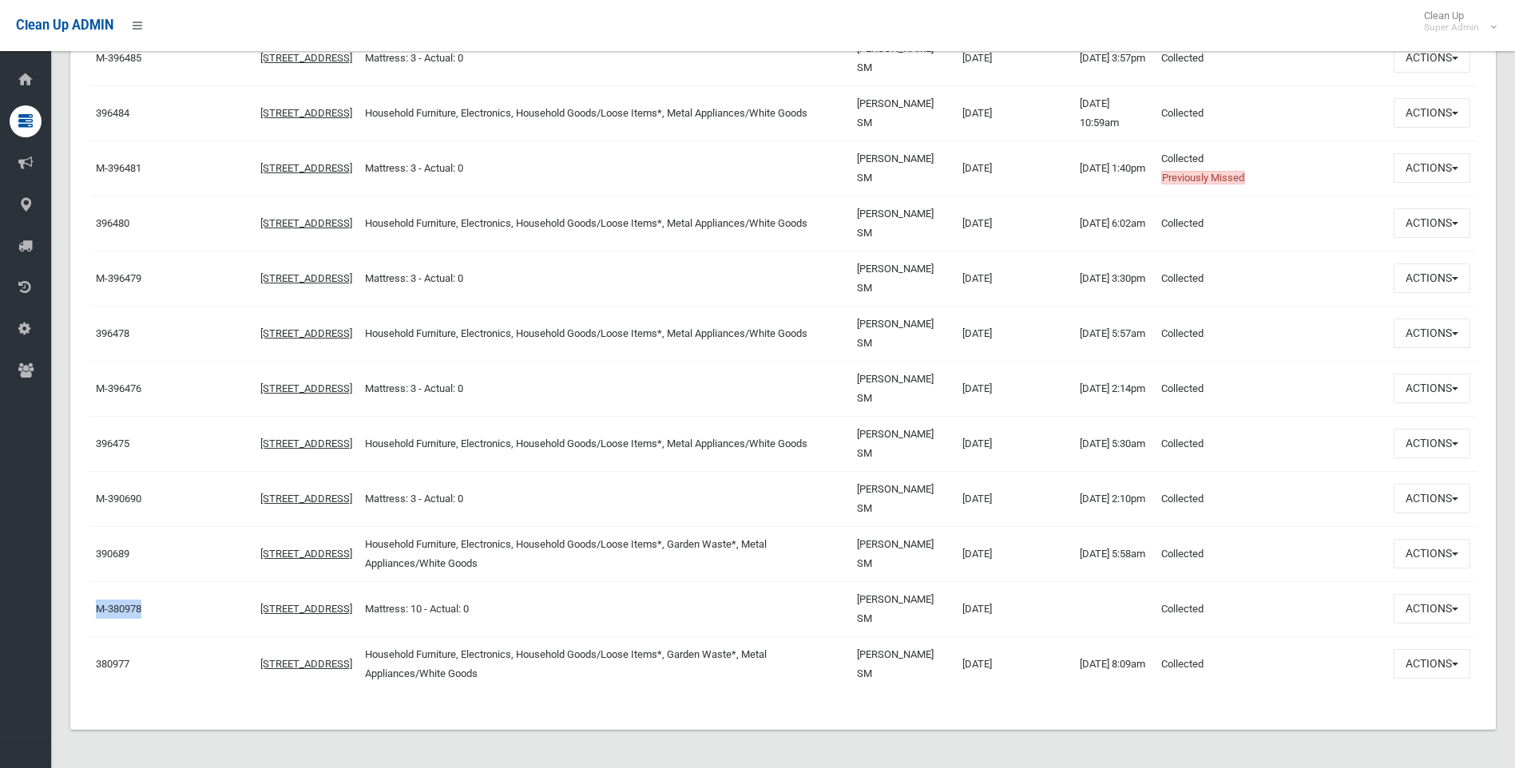
drag, startPoint x: 93, startPoint y: 606, endPoint x: 156, endPoint y: 610, distance: 62.4
click at [156, 610] on td "M-380978" at bounding box center [137, 608] width 97 height 55
drag, startPoint x: 156, startPoint y: 610, endPoint x: 127, endPoint y: 609, distance: 28.8
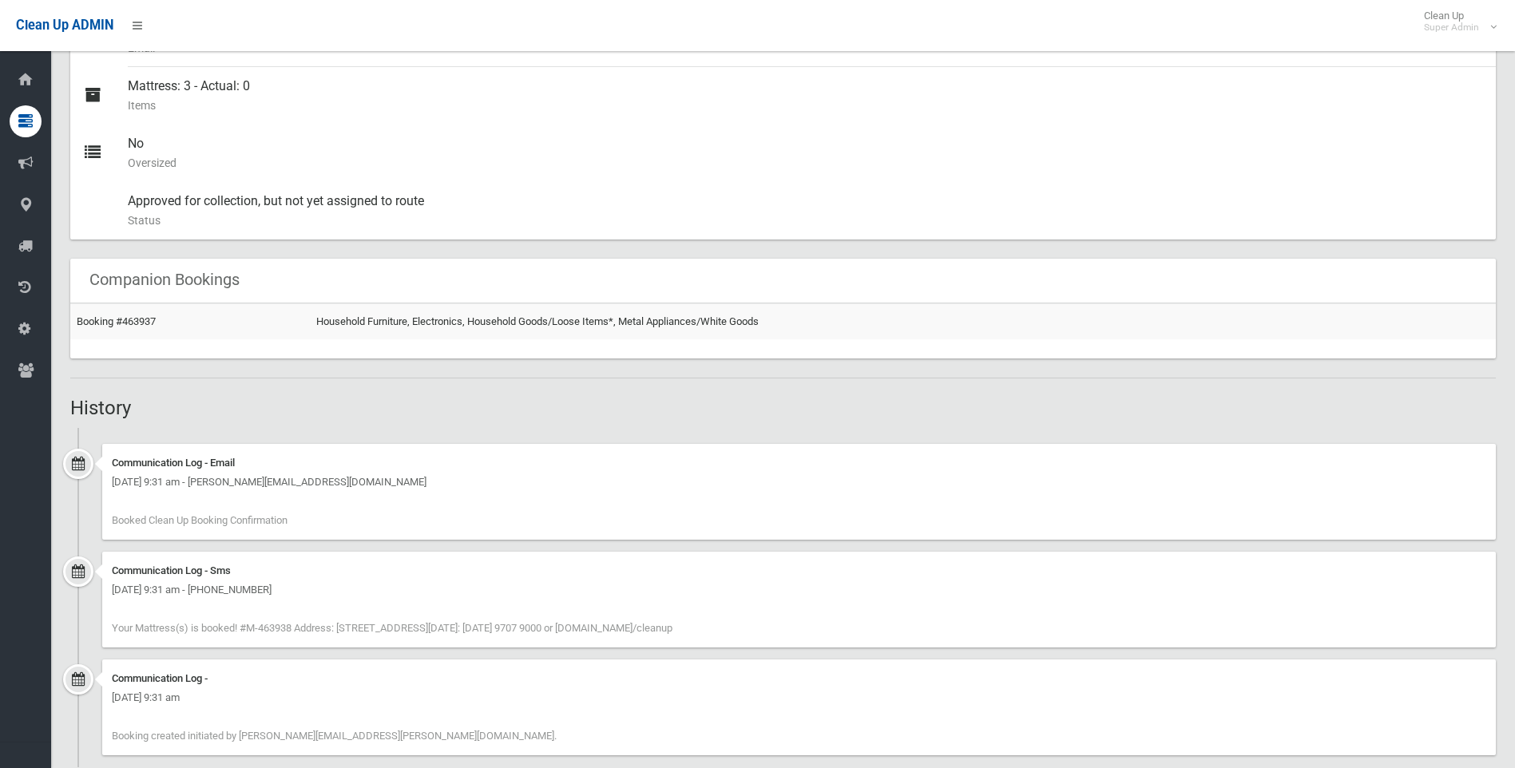
scroll to position [760, 0]
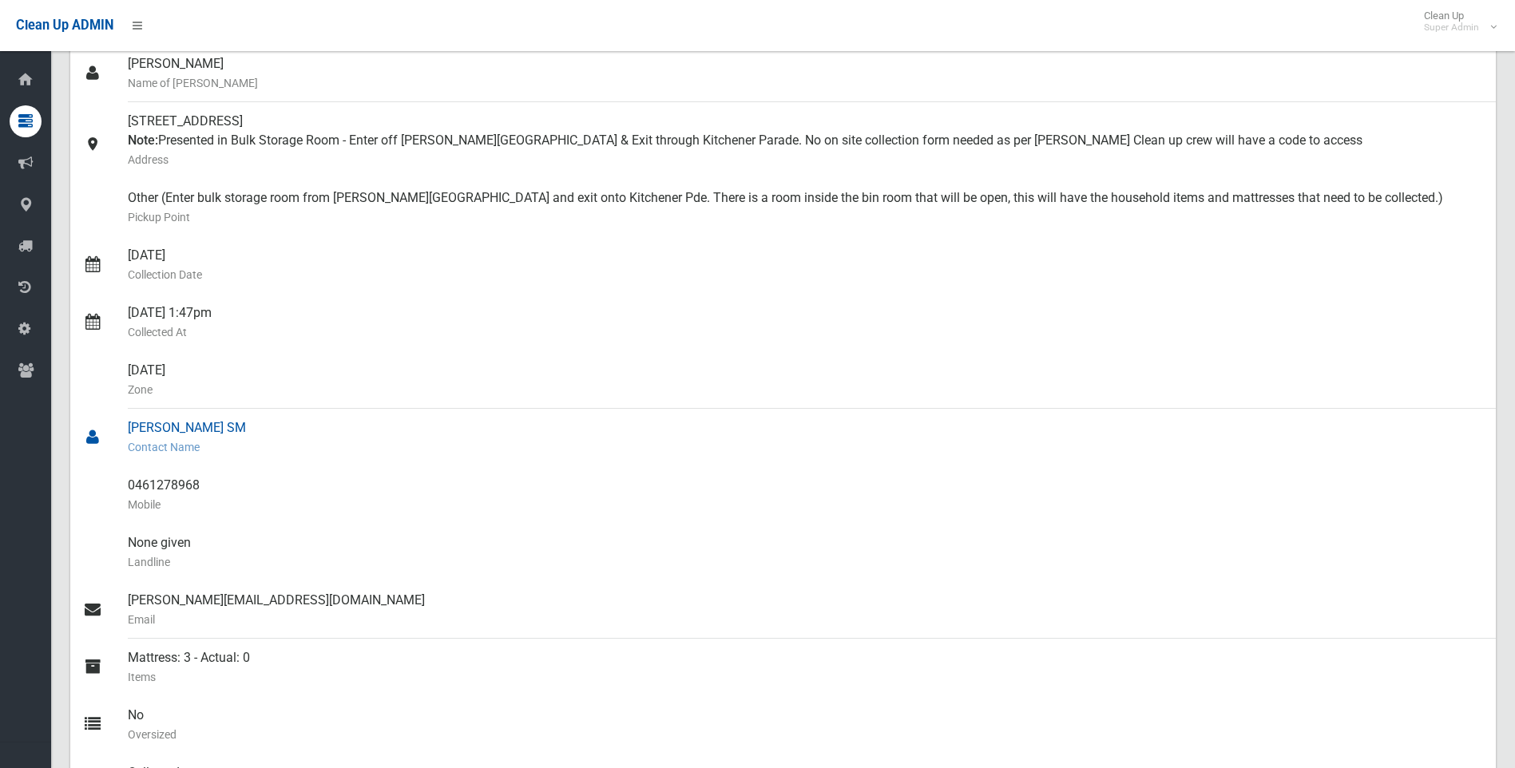
scroll to position [160, 0]
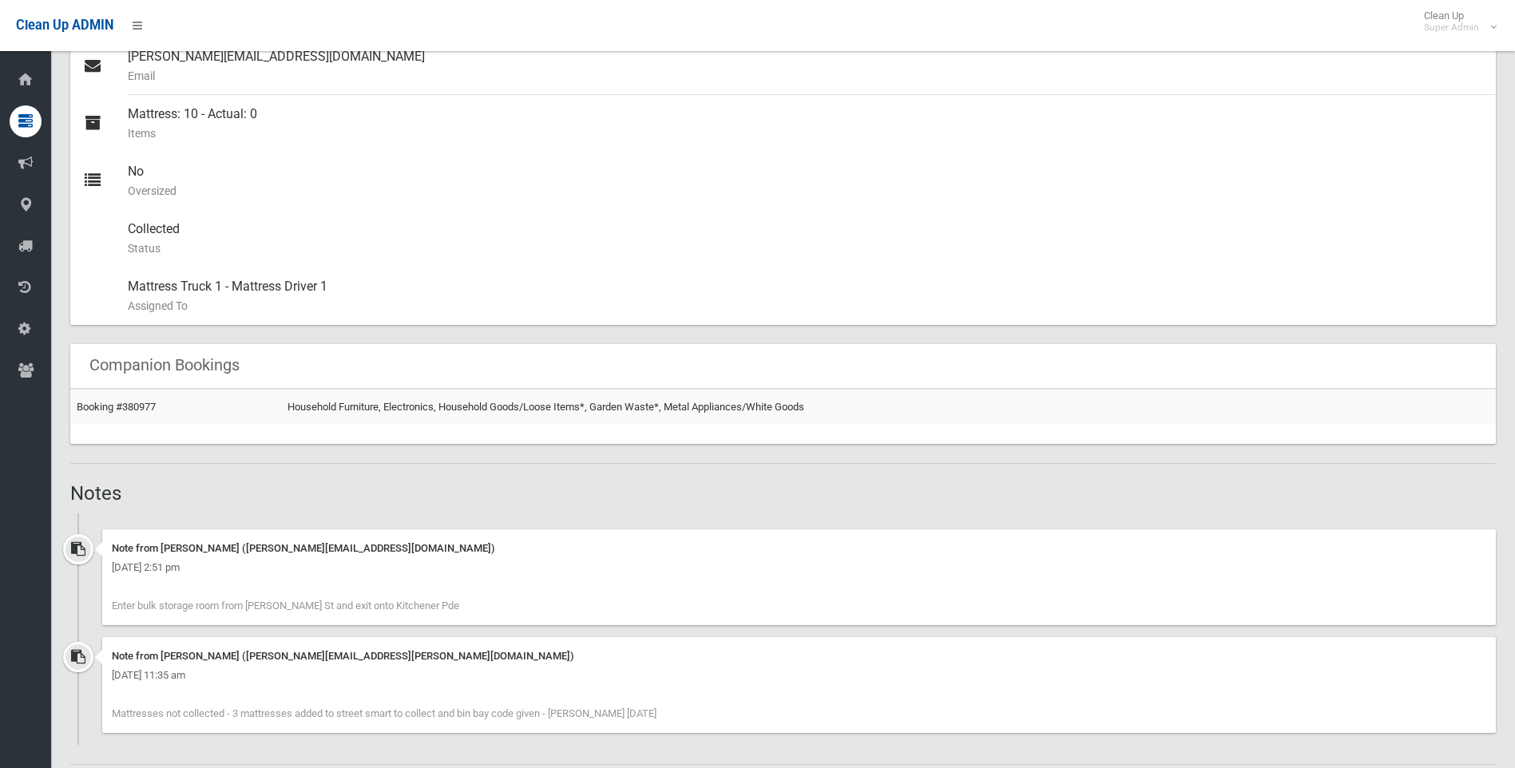
scroll to position [719, 0]
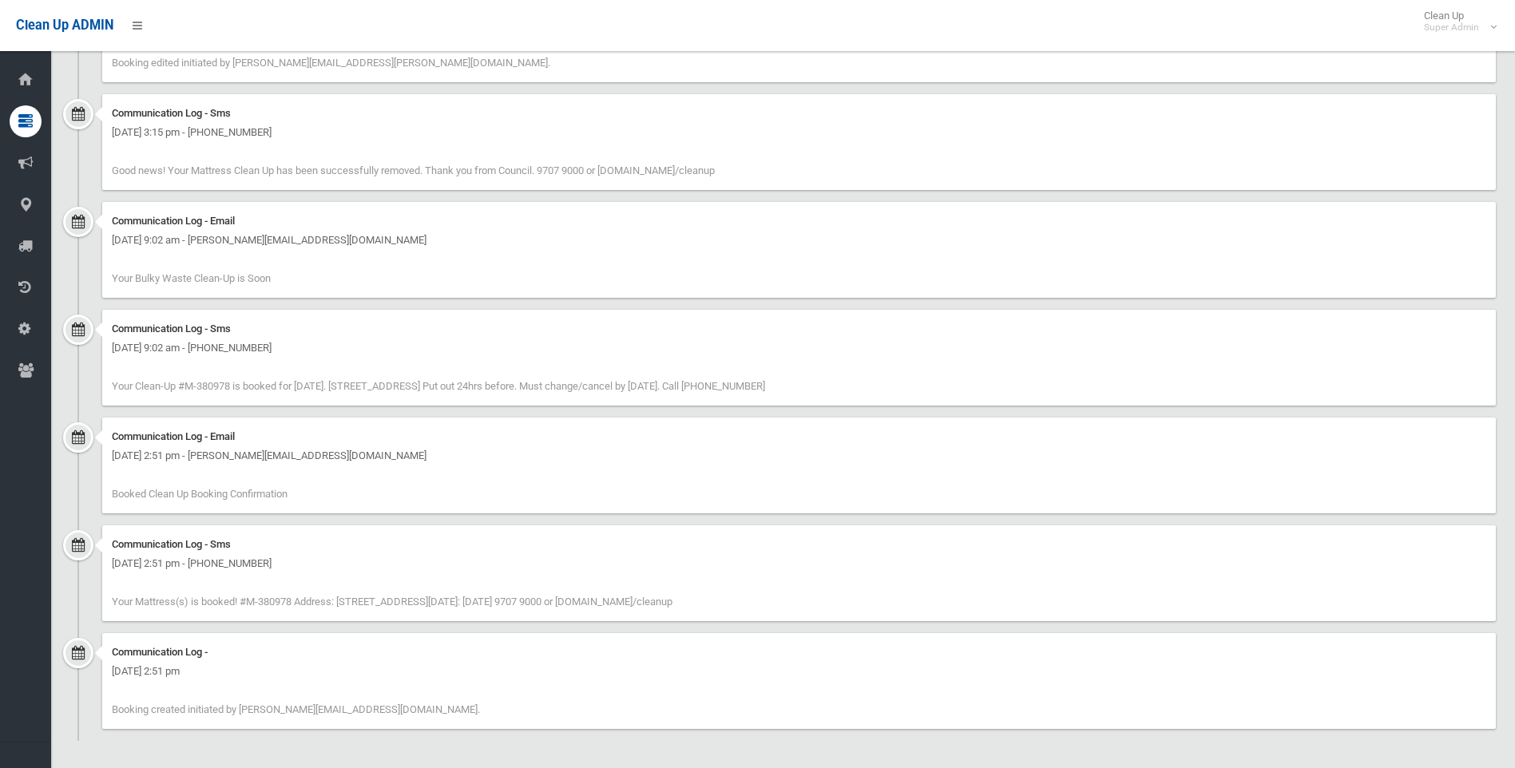
scroll to position [1795, 0]
